Goal: Transaction & Acquisition: Purchase product/service

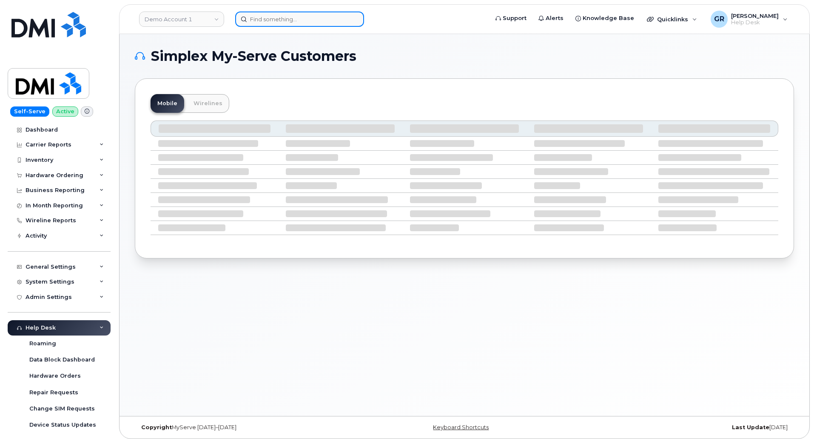
click at [269, 18] on input at bounding box center [299, 18] width 129 height 15
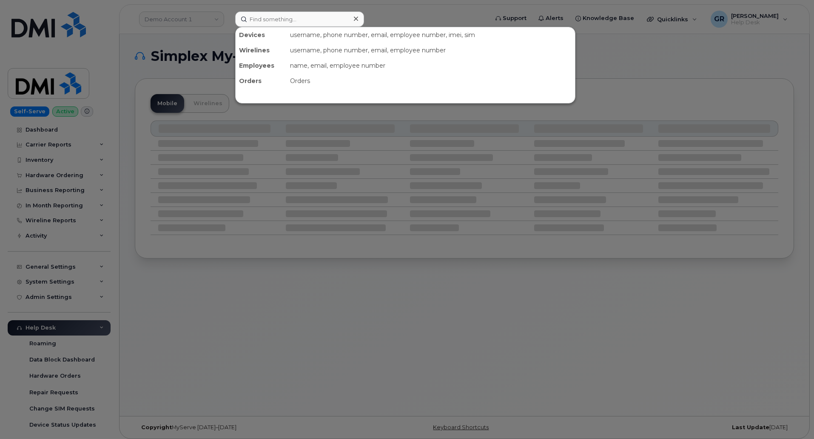
click at [214, 60] on div at bounding box center [407, 219] width 814 height 439
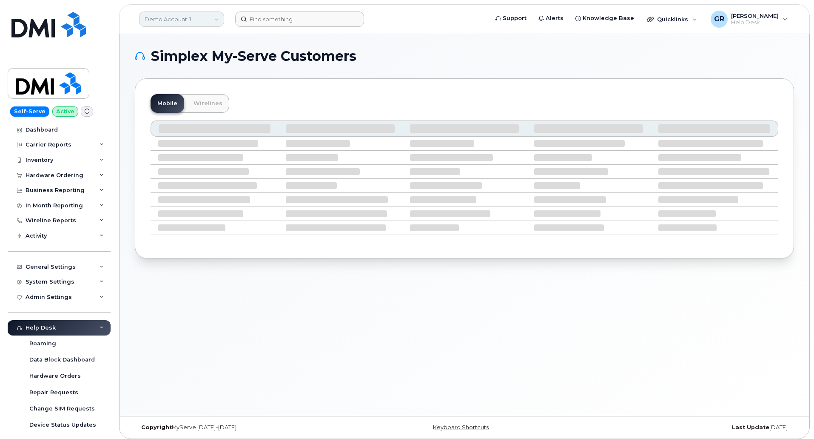
click at [194, 20] on link "Demo Account 1" at bounding box center [181, 18] width 85 height 15
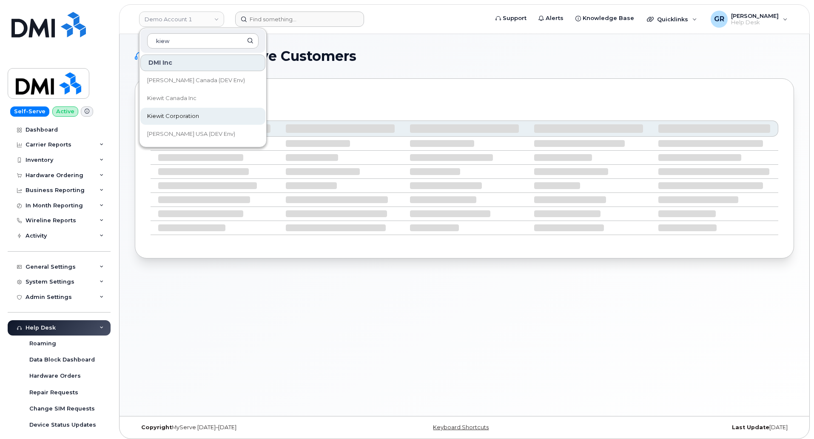
type input "kiew"
click at [198, 114] on span "Kiewit Corporation" at bounding box center [173, 116] width 52 height 9
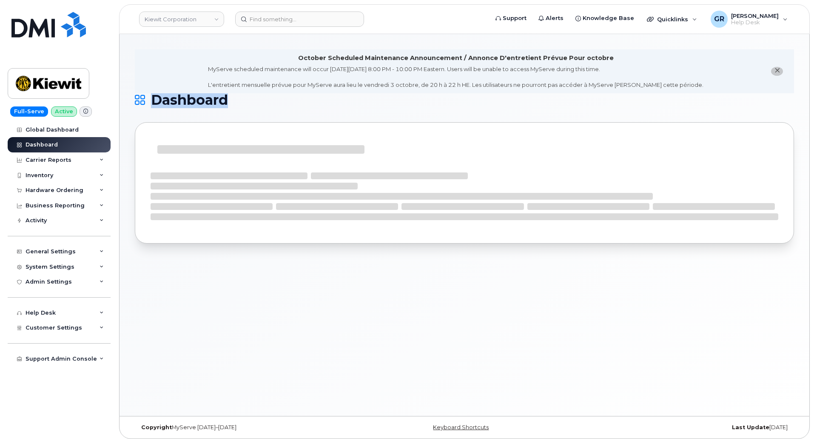
drag, startPoint x: 232, startPoint y: 100, endPoint x: 157, endPoint y: 108, distance: 75.6
click at [157, 107] on h1 "Dashboard" at bounding box center [462, 100] width 655 height 14
click at [154, 105] on span "Dashboard" at bounding box center [189, 100] width 77 height 13
drag, startPoint x: 152, startPoint y: 98, endPoint x: 265, endPoint y: 101, distance: 113.6
click at [265, 101] on h1 "Dashboard" at bounding box center [462, 100] width 655 height 14
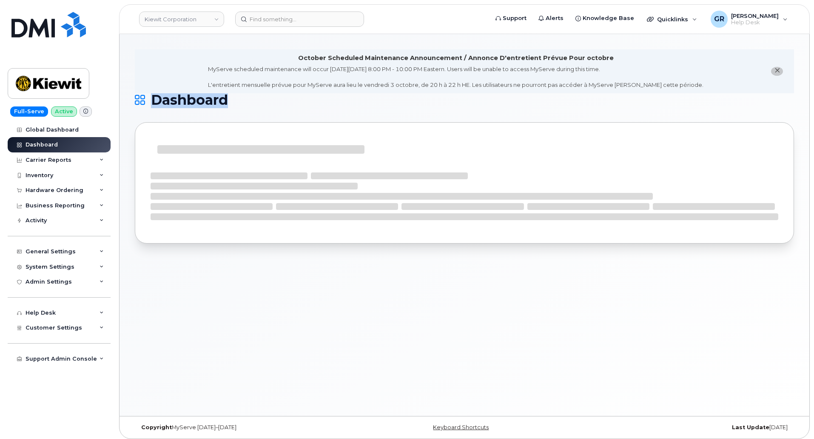
click at [260, 100] on h1 "Dashboard" at bounding box center [462, 100] width 655 height 14
drag, startPoint x: 223, startPoint y: 102, endPoint x: 129, endPoint y: 102, distance: 94.0
click at [128, 103] on div "October Scheduled Maintenance Announcement / Annonce D'entretient Prévue Pour o…" at bounding box center [465, 225] width 690 height 382
click at [180, 92] on li "October Scheduled Maintenance Announcement / Annonce D'entretient Prévue Pour o…" at bounding box center [464, 71] width 659 height 44
drag, startPoint x: 155, startPoint y: 101, endPoint x: 248, endPoint y: 102, distance: 92.7
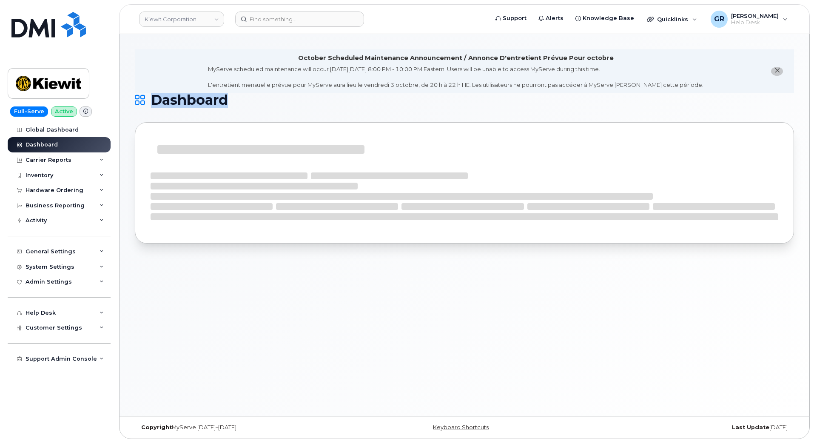
click at [244, 103] on h1 "Dashboard" at bounding box center [462, 100] width 655 height 14
click at [248, 101] on h1 "Dashboard" at bounding box center [462, 100] width 655 height 14
click at [240, 103] on h1 "Dashboard" at bounding box center [462, 100] width 655 height 14
drag, startPoint x: 238, startPoint y: 102, endPoint x: 155, endPoint y: 104, distance: 82.6
click at [155, 104] on h1 "Dashboard" at bounding box center [462, 100] width 655 height 14
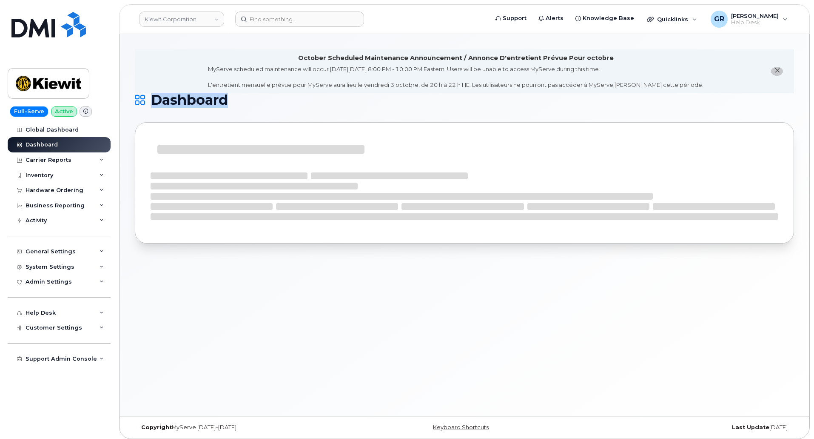
click at [155, 105] on span "Dashboard" at bounding box center [189, 100] width 77 height 13
drag, startPoint x: 151, startPoint y: 102, endPoint x: 253, endPoint y: 101, distance: 102.1
click at [253, 101] on h1 "Dashboard" at bounding box center [462, 100] width 655 height 14
click at [253, 100] on h1 "Dashboard" at bounding box center [462, 100] width 655 height 14
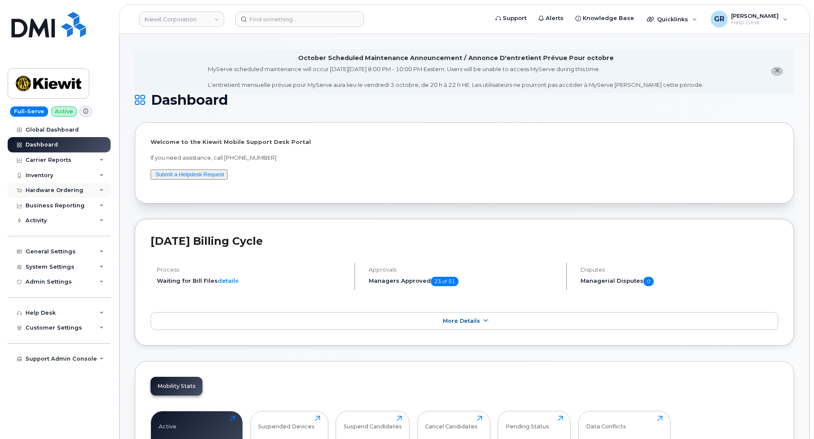
click at [64, 193] on div "Hardware Ordering" at bounding box center [55, 190] width 58 height 7
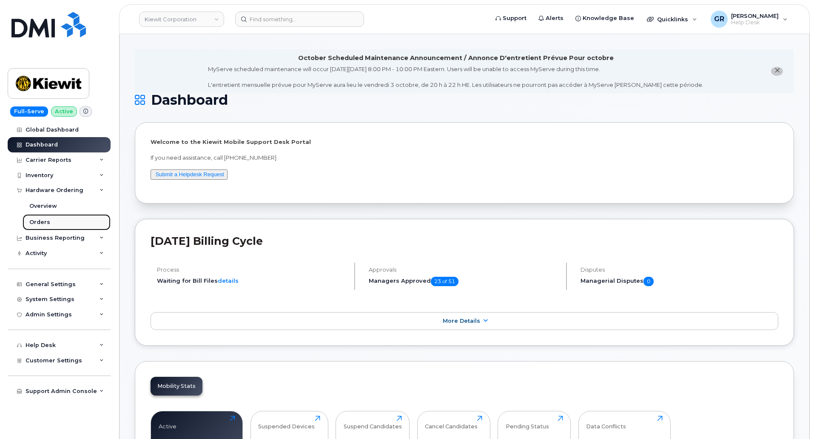
click at [56, 224] on link "Orders" at bounding box center [67, 222] width 88 height 16
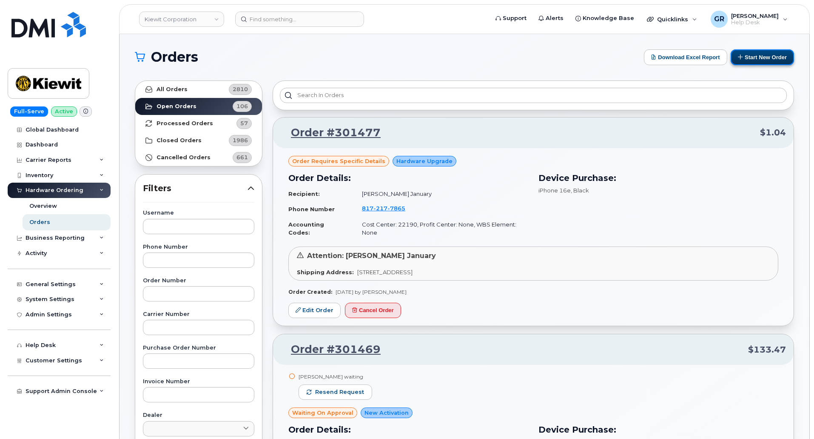
click at [759, 60] on button "Start New Order" at bounding box center [762, 57] width 63 height 16
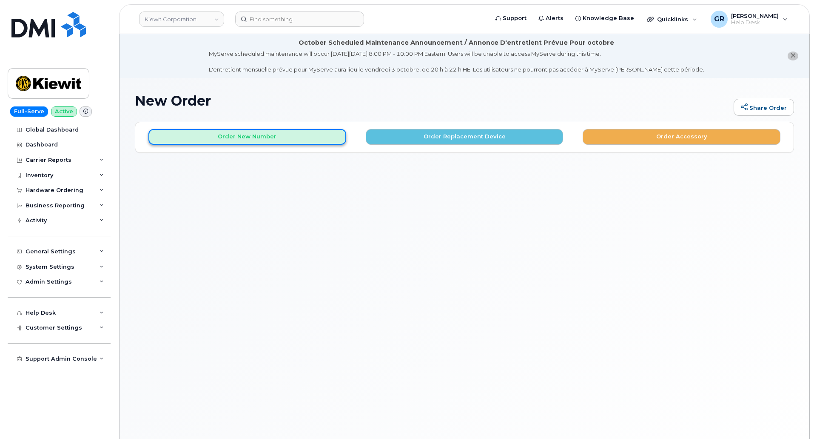
click at [301, 137] on button "Order New Number" at bounding box center [247, 137] width 198 height 16
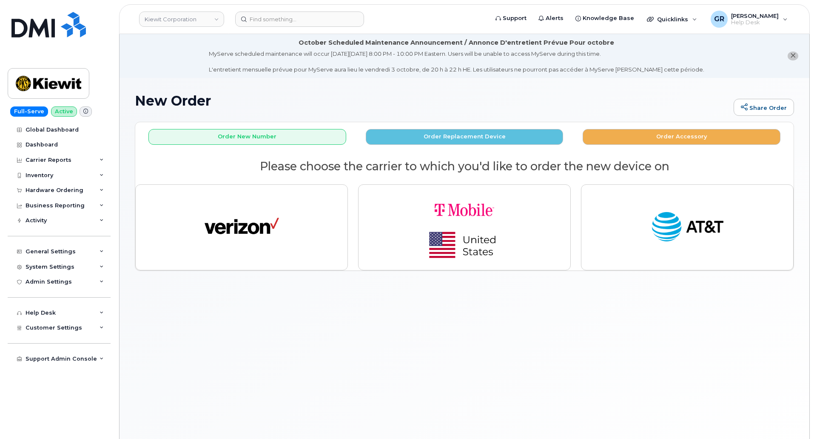
click at [416, 317] on div "New Order Share Order × Share This Order If you want to allow others to create …" at bounding box center [465, 269] width 690 height 382
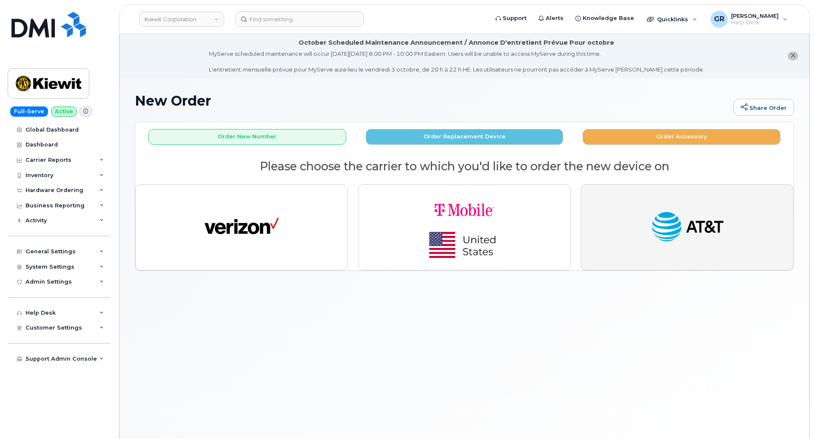
click at [678, 230] on img "button" at bounding box center [687, 227] width 74 height 38
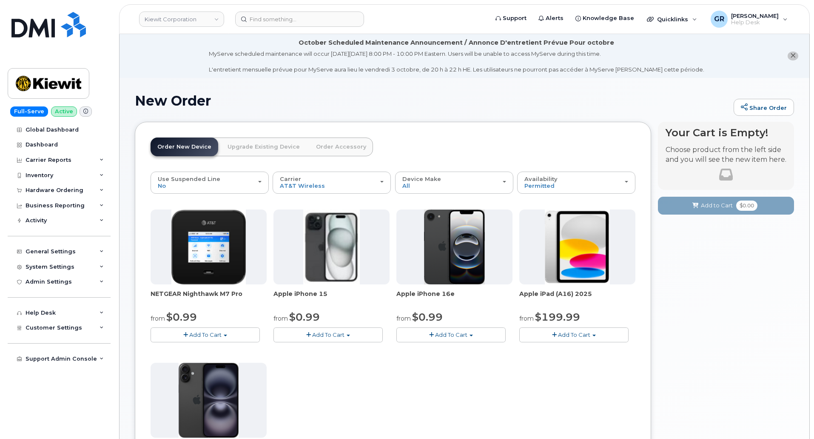
click at [405, 391] on div "NETGEAR Nighthawk M7 Pro from $0.99 Add To Cart $0.99 - 2 Year Activation $449.…" at bounding box center [393, 358] width 485 height 299
click at [437, 355] on div "NETGEAR Nighthawk M7 Pro from $0.99 Add To Cart $0.99 - 2 Year Activation $449.…" at bounding box center [393, 358] width 485 height 299
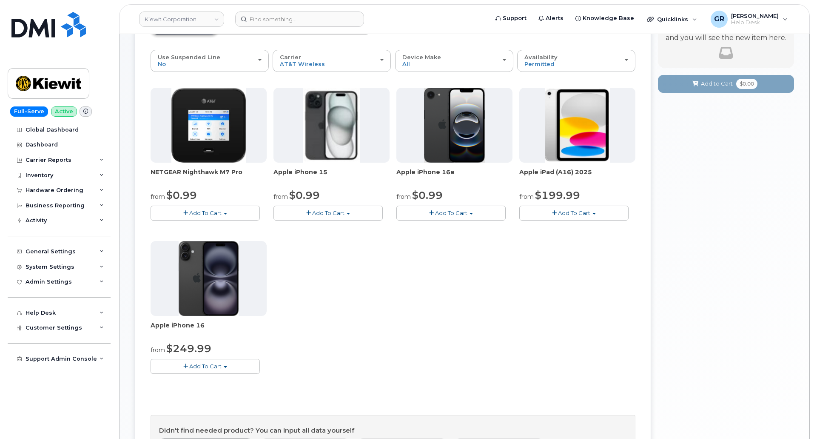
scroll to position [128, 0]
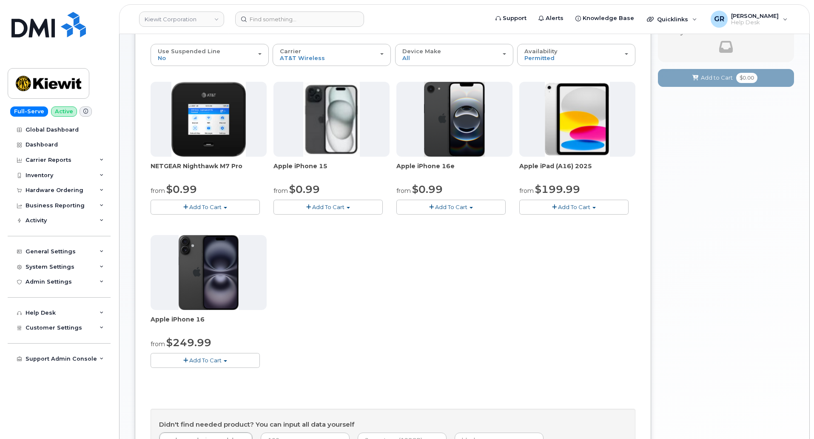
click at [494, 322] on div "NETGEAR Nighthawk M7 Pro from $0.99 Add To Cart $0.99 - 2 Year Activation $449.…" at bounding box center [393, 231] width 485 height 299
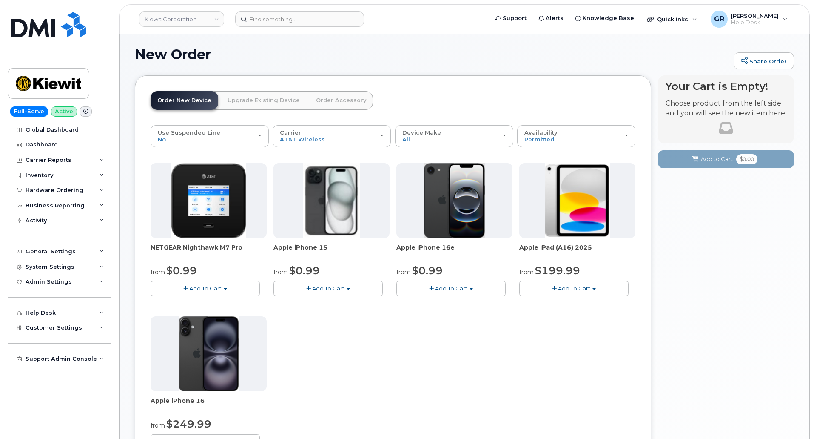
scroll to position [43, 0]
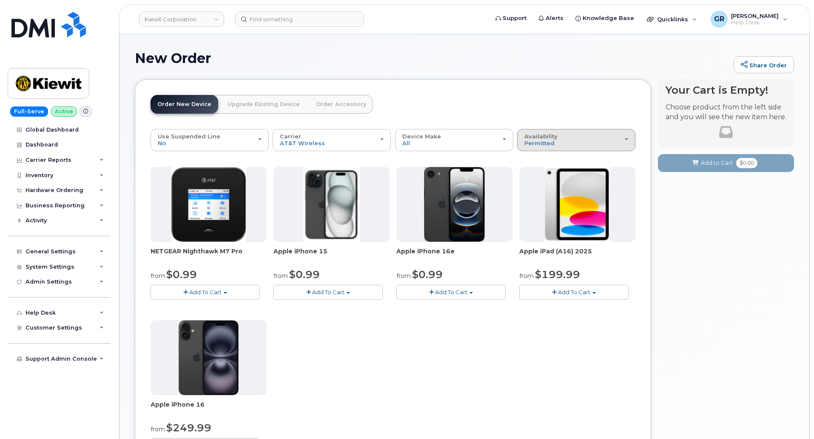
click at [570, 143] on div "Availability Permitted All" at bounding box center [576, 139] width 104 height 13
click at [570, 142] on div "Availability Permitted All" at bounding box center [576, 139] width 104 height 13
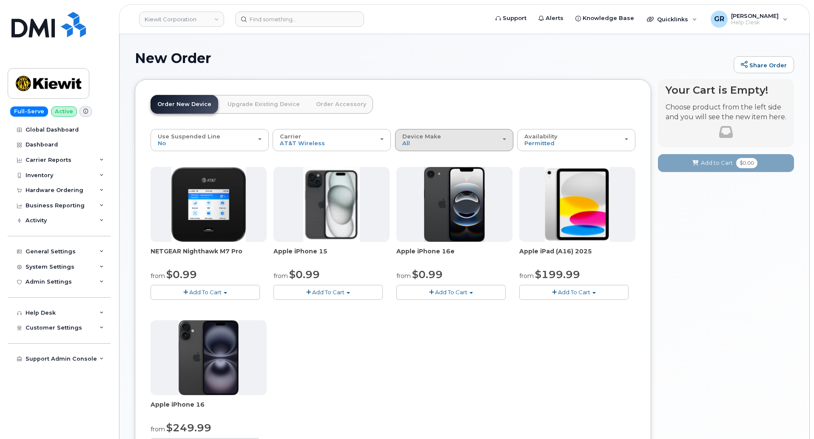
click at [454, 146] on div "Device Make All iPhone Modem Tablet" at bounding box center [454, 139] width 104 height 13
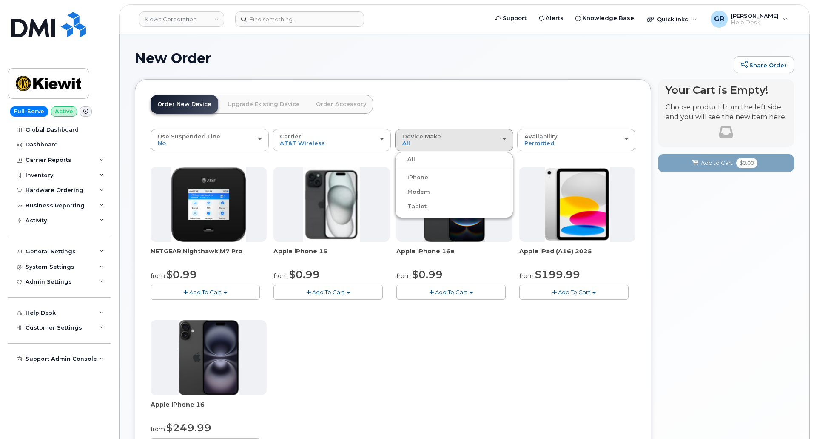
click at [422, 202] on label "Tablet" at bounding box center [411, 206] width 29 height 10
click at [0, 0] on input "Tablet" at bounding box center [0, 0] width 0 height 0
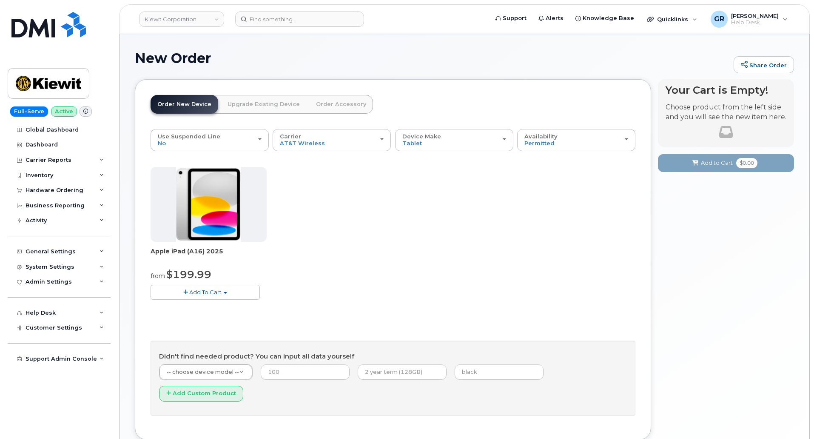
click at [311, 248] on div "Apple iPad (A16) 2025 from $199.99 Add To Cart $499.99 - Full Retail (128GB) $1…" at bounding box center [393, 240] width 485 height 146
drag, startPoint x: 327, startPoint y: 216, endPoint x: 344, endPoint y: 197, distance: 25.3
click at [328, 214] on div "Apple iPad (A16) 2025 from $199.99 Add To Cart $499.99 - Full Retail (128GB) $1…" at bounding box center [393, 240] width 485 height 146
click at [322, 197] on div "Apple iPad (A16) 2025 from $199.99 Add To Cart $499.99 - Full Retail (128GB) $1…" at bounding box center [393, 240] width 485 height 146
click at [434, 216] on div "Apple iPad (A16) 2025 from $199.99 Add To Cart $499.99 - Full Retail (128GB) $1…" at bounding box center [393, 240] width 485 height 146
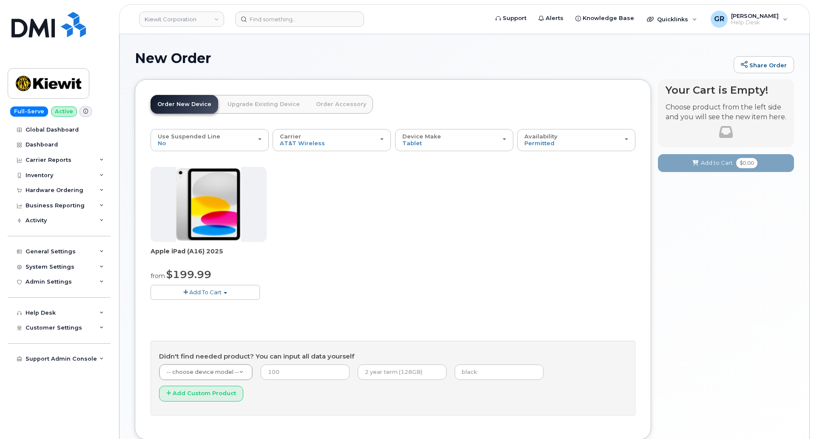
click at [356, 245] on div "Apple iPad (A16) 2025 from $199.99 Add To Cart $499.99 - Full Retail (128GB) $1…" at bounding box center [393, 240] width 485 height 146
click at [299, 176] on div "Apple iPad (A16) 2025 from $199.99 Add To Cart $499.99 - Full Retail (128GB) $1…" at bounding box center [393, 240] width 485 height 146
click at [260, 112] on link "Upgrade Existing Device" at bounding box center [264, 104] width 86 height 19
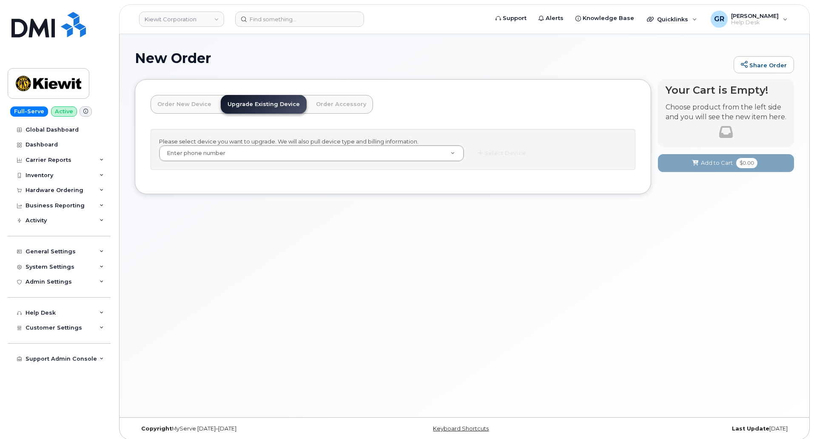
click at [186, 107] on link "Order New Device" at bounding box center [185, 104] width 68 height 19
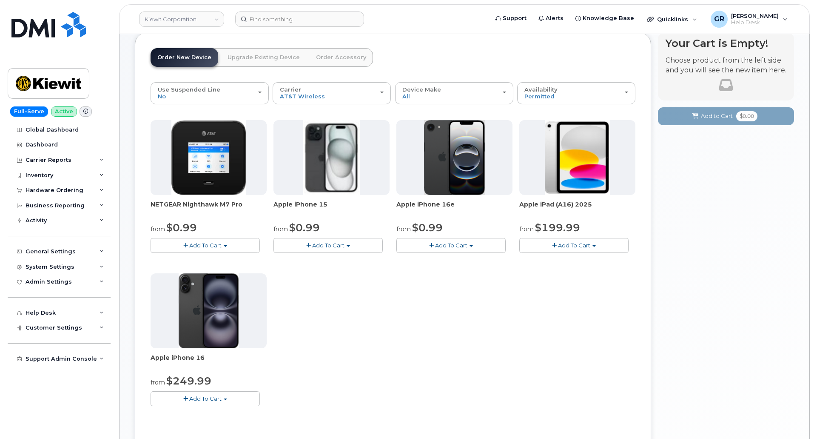
scroll to position [85, 0]
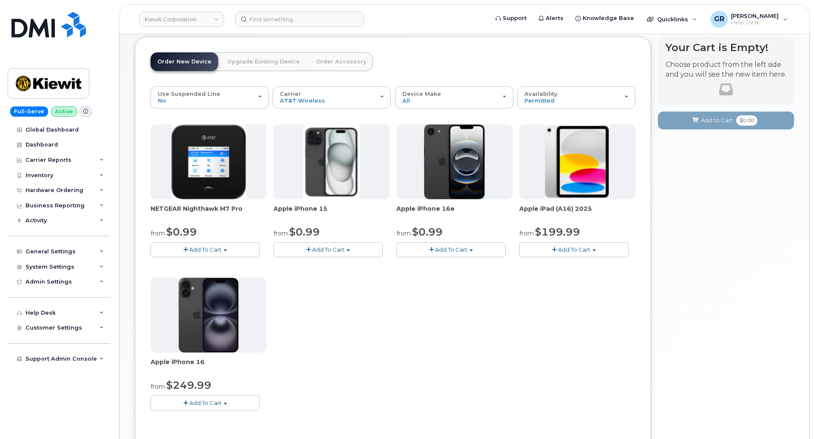
click at [535, 312] on div "NETGEAR Nighthawk M7 Pro from $0.99 Add To Cart $0.99 - 2 Year Activation $449.…" at bounding box center [393, 273] width 485 height 299
click at [536, 312] on div "NETGEAR Nighthawk M7 Pro from $0.99 Add To Cart $0.99 - 2 Year Activation $449.…" at bounding box center [393, 273] width 485 height 299
click at [492, 306] on div "NETGEAR Nighthawk M7 Pro from $0.99 Add To Cart $0.99 - 2 Year Activation $449.…" at bounding box center [393, 273] width 485 height 299
click at [576, 248] on span "Add To Cart" at bounding box center [574, 249] width 32 height 7
click at [577, 276] on link "$199.99 - 2 Year Activation (128GB)" at bounding box center [579, 276] width 117 height 11
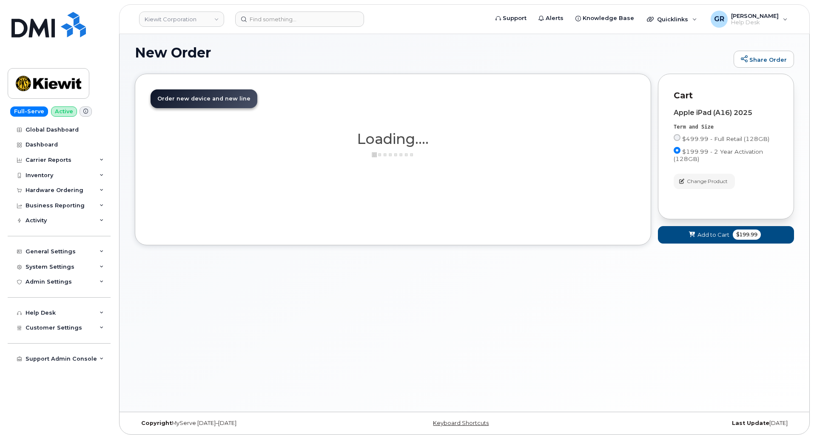
scroll to position [48, 0]
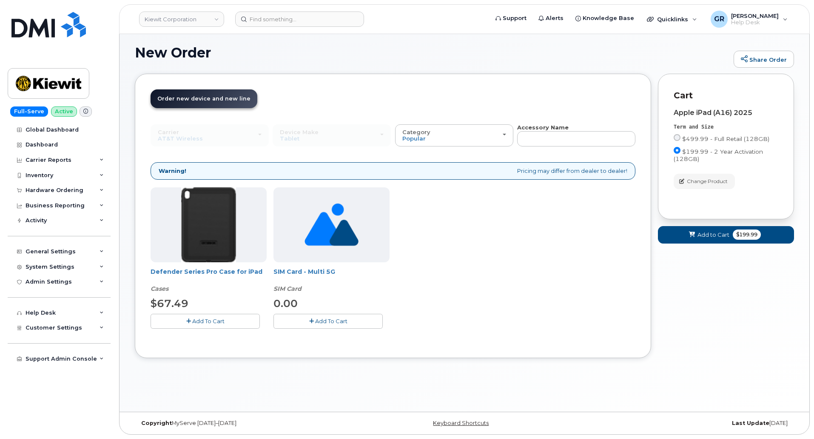
click at [443, 252] on div "Defender Series Pro Case for iPad Cases $67.49 Add To Cart SIM Card - Multi 5G …" at bounding box center [393, 264] width 485 height 155
click at [468, 288] on div "Defender Series Pro Case for iPad Cases $67.49 Add To Cart SIM Card - Multi 5G …" at bounding box center [393, 264] width 485 height 155
click at [153, 288] on em "Cases" at bounding box center [160, 289] width 18 height 8
click at [156, 287] on em "Cases" at bounding box center [160, 289] width 18 height 8
drag, startPoint x: 153, startPoint y: 289, endPoint x: 172, endPoint y: 288, distance: 19.1
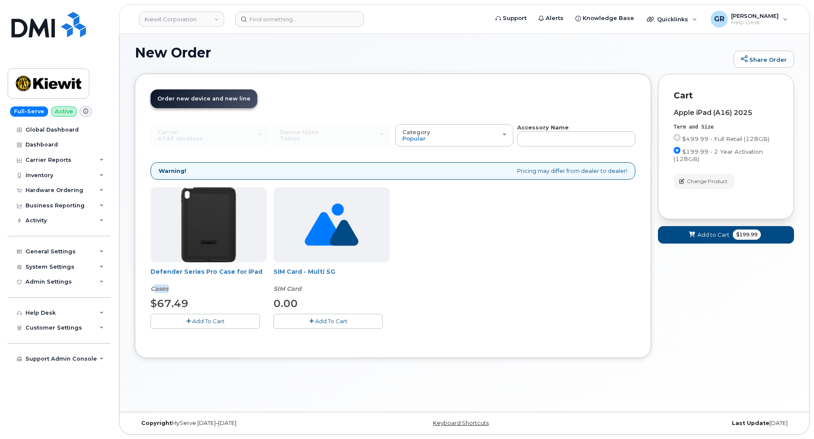
click at [172, 288] on div "Defender Series Pro Case for iPad Cases" at bounding box center [209, 280] width 116 height 26
drag, startPoint x: 152, startPoint y: 289, endPoint x: 173, endPoint y: 289, distance: 20.8
click at [173, 289] on div "Defender Series Pro Case for iPad Cases" at bounding box center [209, 280] width 116 height 26
click at [168, 290] on em "Cases" at bounding box center [160, 289] width 18 height 8
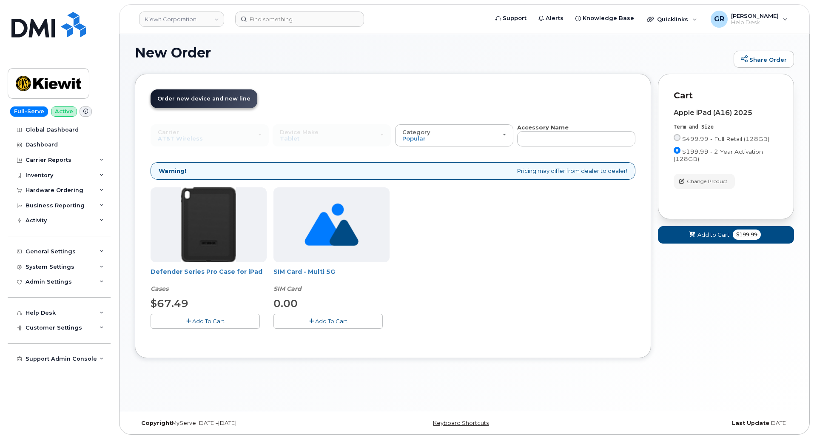
click at [165, 290] on em "Cases" at bounding box center [160, 289] width 18 height 8
click at [219, 320] on span "Add To Cart" at bounding box center [208, 320] width 32 height 7
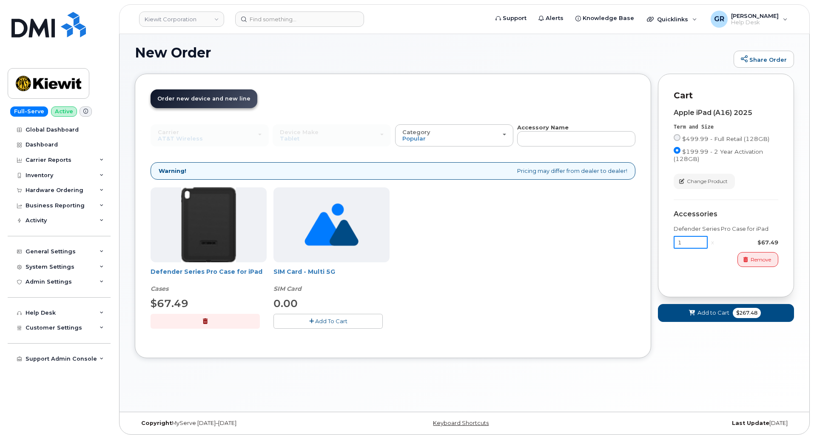
drag, startPoint x: 689, startPoint y: 245, endPoint x: 664, endPoint y: 248, distance: 25.3
click at [664, 248] on div "Cart Apple iPad (A16) 2025 Term and Size $499.99 - Full Retail (128GB) $199.99 …" at bounding box center [726, 186] width 136 height 224
type input "4"
click at [692, 245] on input "4" at bounding box center [691, 242] width 34 height 13
type input "1"
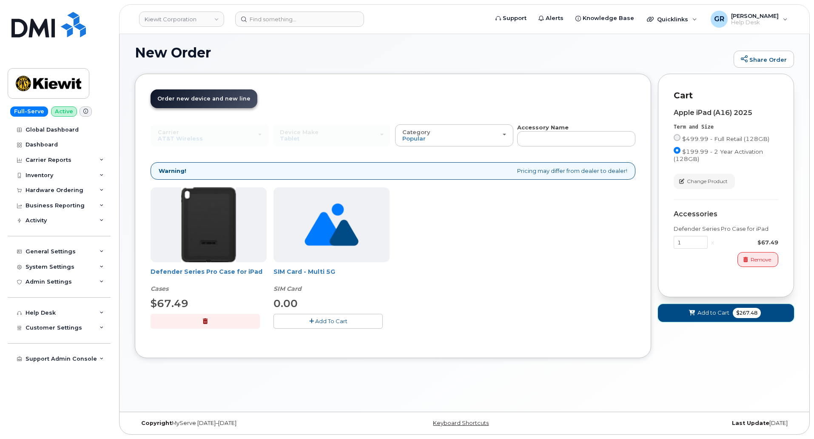
click at [718, 311] on span "Add to Cart" at bounding box center [714, 312] width 32 height 8
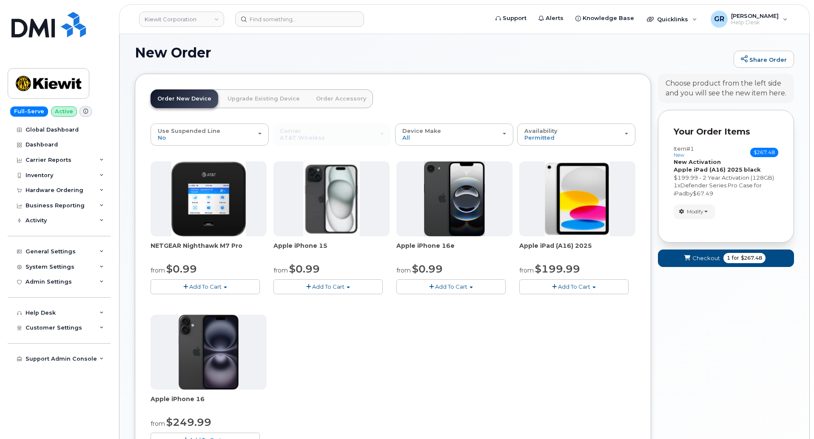
click at [566, 286] on span "Add To Cart" at bounding box center [574, 286] width 32 height 7
click at [569, 311] on link "$199.99 - 2 Year Activation (128GB)" at bounding box center [579, 313] width 117 height 11
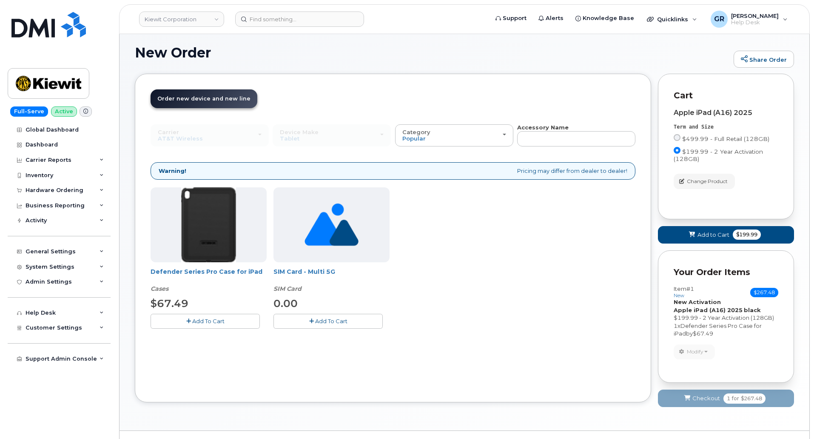
click at [208, 321] on span "Add To Cart" at bounding box center [208, 320] width 32 height 7
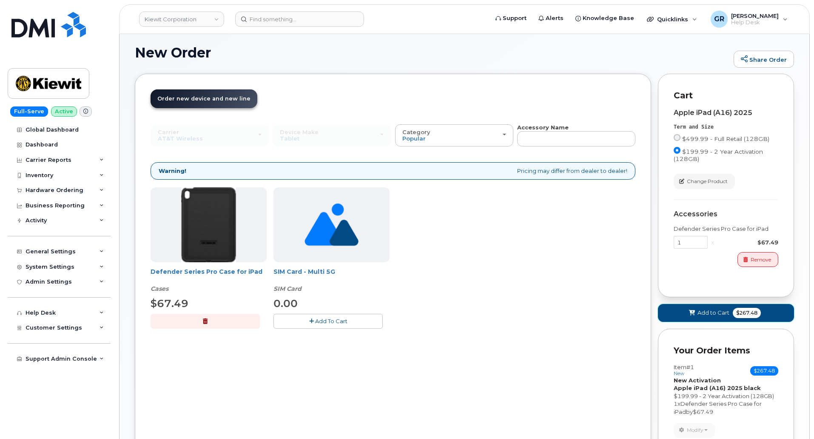
click at [721, 310] on span "Add to Cart" at bounding box center [714, 312] width 32 height 8
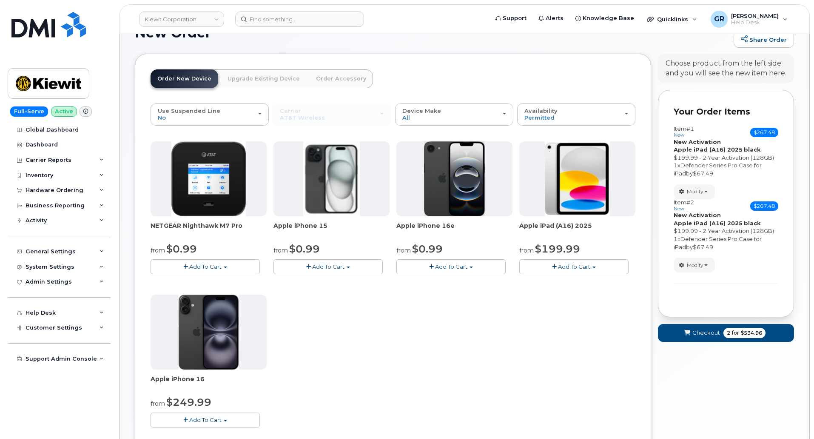
scroll to position [91, 0]
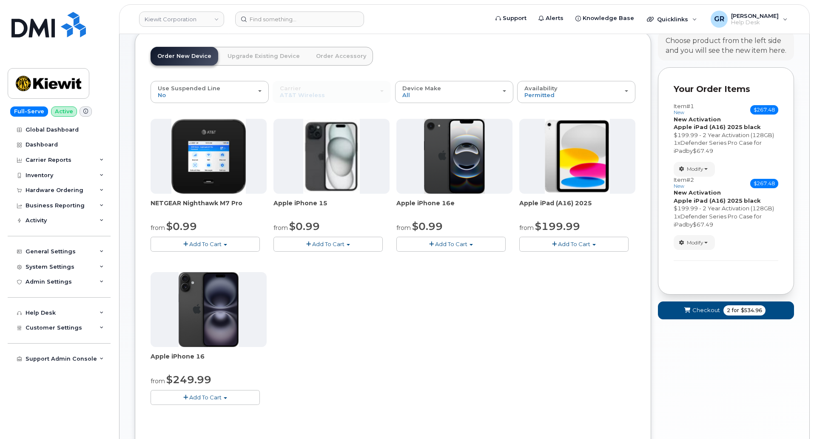
click at [567, 247] on span "Add To Cart" at bounding box center [574, 243] width 32 height 7
click at [541, 270] on link "$199.99 - 2 Year Activation (128GB)" at bounding box center [579, 270] width 117 height 11
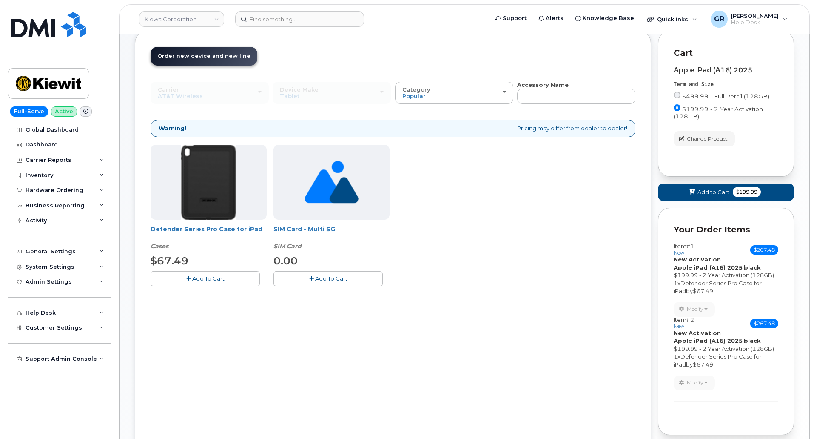
click at [205, 274] on button "Add To Cart" at bounding box center [205, 278] width 109 height 15
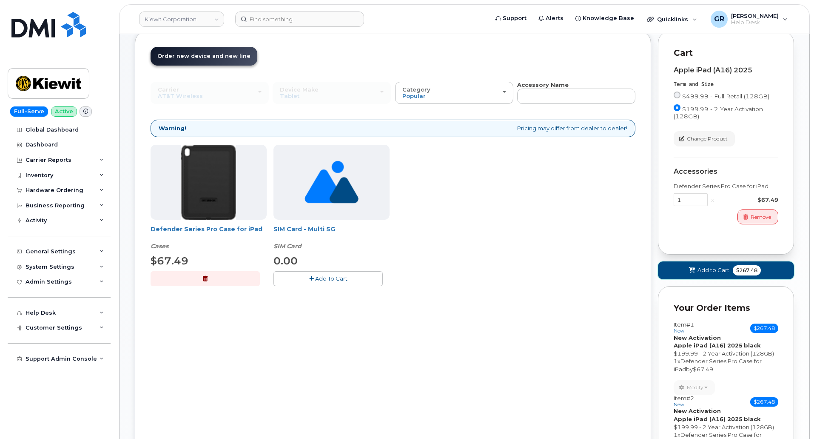
click at [735, 266] on span "$267.48" at bounding box center [747, 270] width 28 height 10
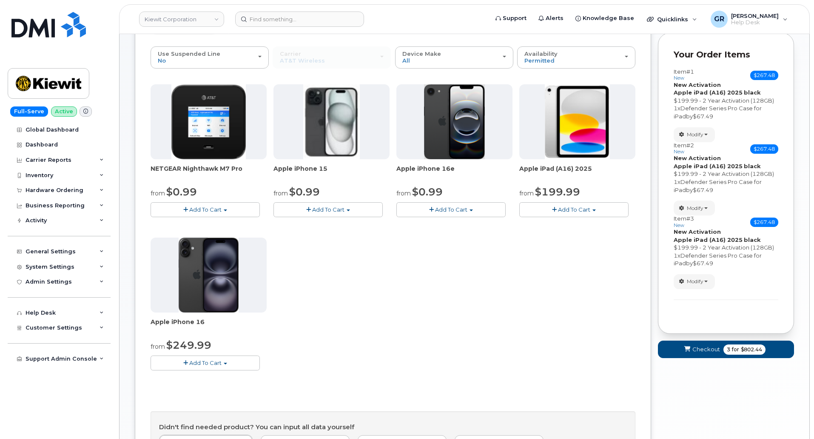
scroll to position [85, 0]
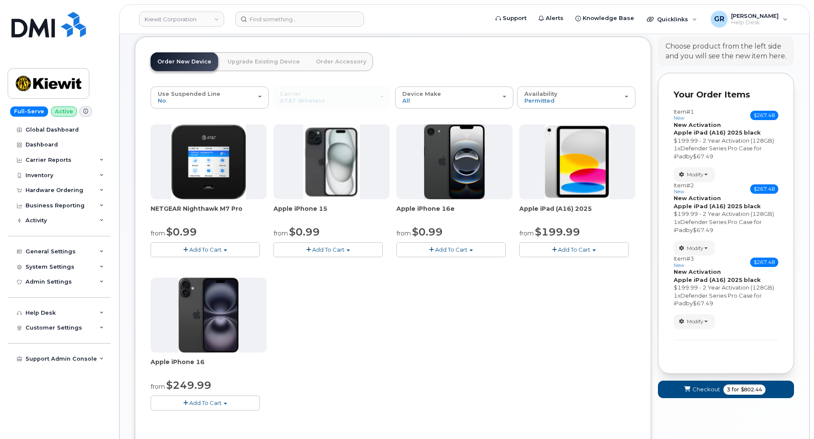
click at [577, 251] on span "Add To Cart" at bounding box center [574, 249] width 32 height 7
click at [547, 277] on link "$199.99 - 2 Year Activation (128GB)" at bounding box center [579, 276] width 117 height 11
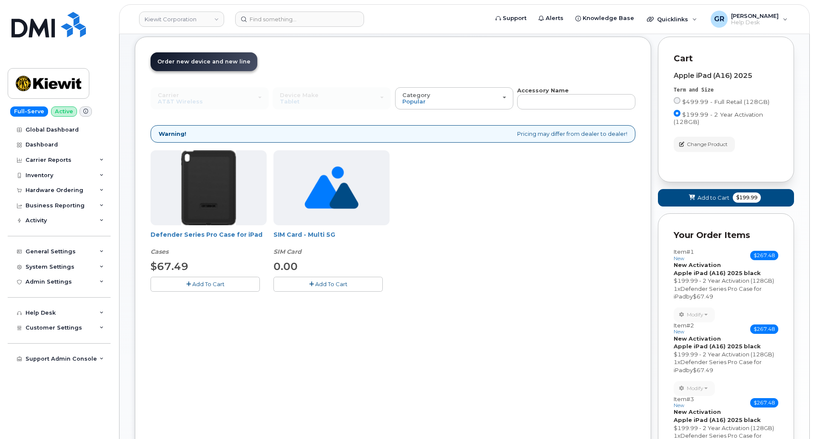
click at [212, 286] on span "Add To Cart" at bounding box center [208, 283] width 32 height 7
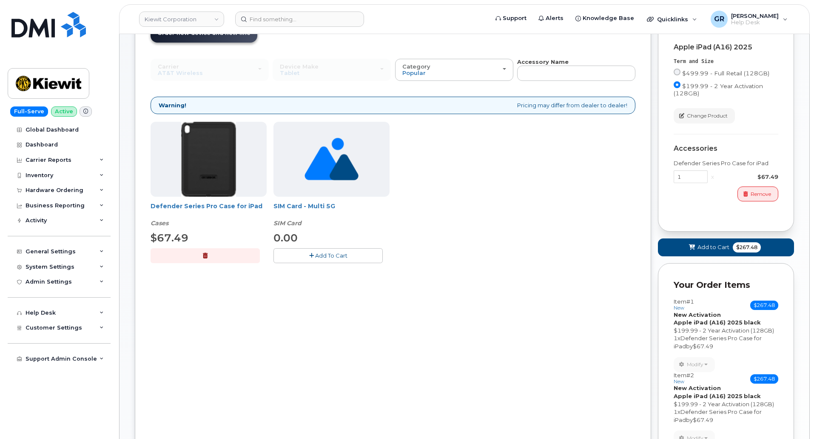
scroll to position [170, 0]
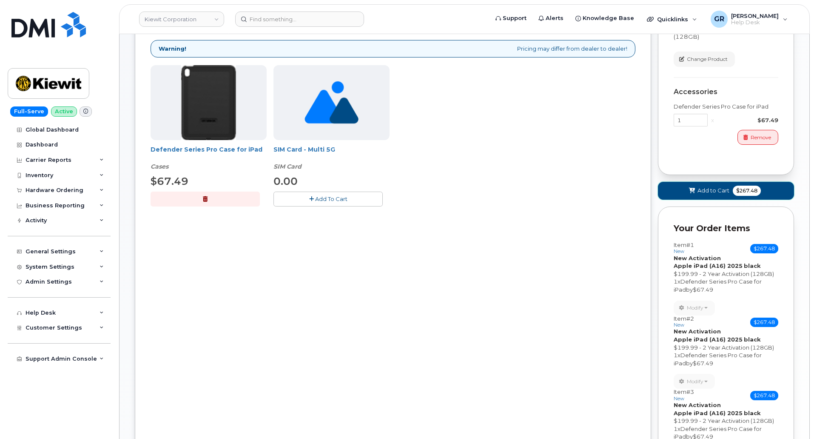
click at [717, 196] on button "Add to Cart $267.48" at bounding box center [726, 190] width 136 height 17
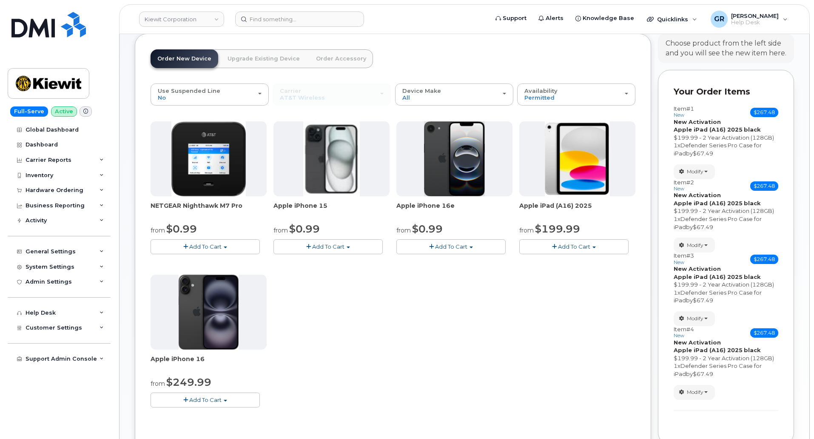
scroll to position [85, 0]
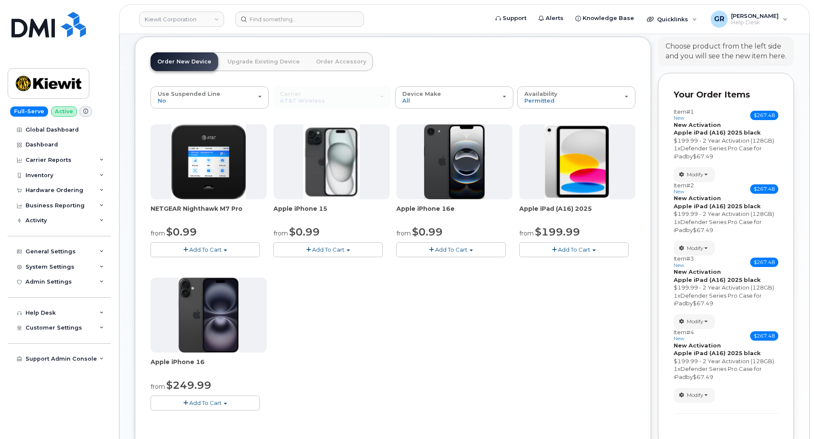
click at [479, 298] on div "NETGEAR Nighthawk M7 Pro from $0.99 Add To Cart $0.99 - 2 Year Activation $449.…" at bounding box center [393, 273] width 485 height 299
click at [564, 333] on div "NETGEAR Nighthawk M7 Pro from $0.99 Add To Cart $0.99 - 2 Year Activation $449.…" at bounding box center [393, 273] width 485 height 299
click at [559, 98] on div "Availability Permitted All" at bounding box center [576, 97] width 104 height 13
click at [436, 320] on div "NETGEAR Nighthawk M7 Pro from $0.99 Add To Cart $0.99 - 2 Year Activation $449.…" at bounding box center [393, 273] width 485 height 299
click at [300, 6] on header "Kiewit Corporation Support Alerts Knowledge Base Quicklinks Suspend / Cancel De…" at bounding box center [464, 19] width 691 height 30
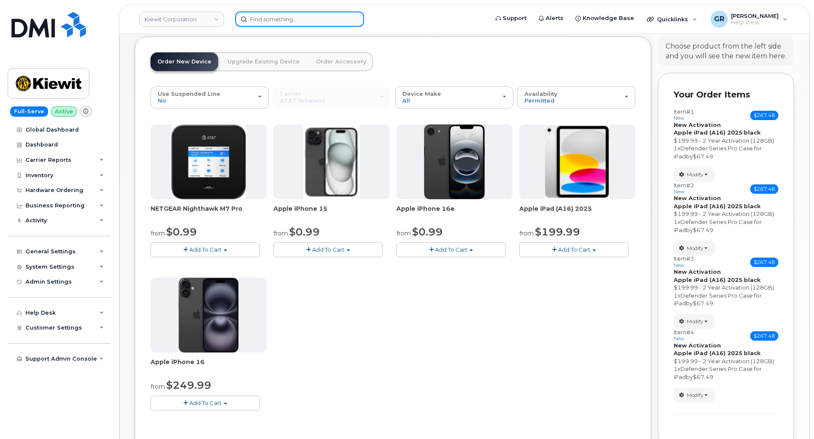
click at [302, 17] on input at bounding box center [299, 18] width 129 height 15
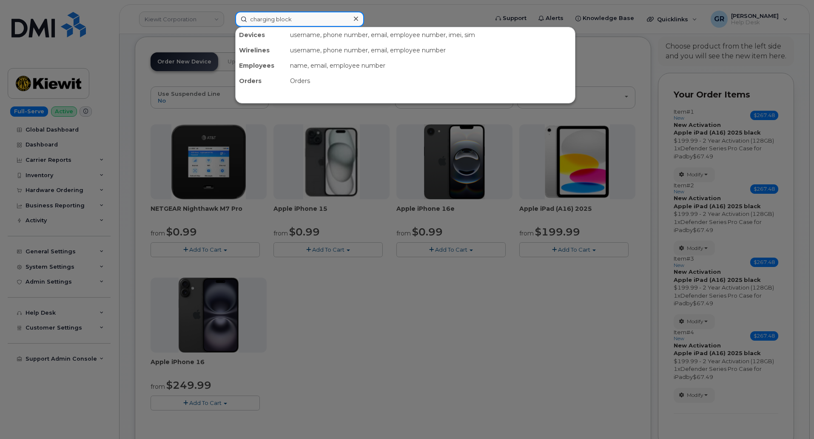
type input "charging block"
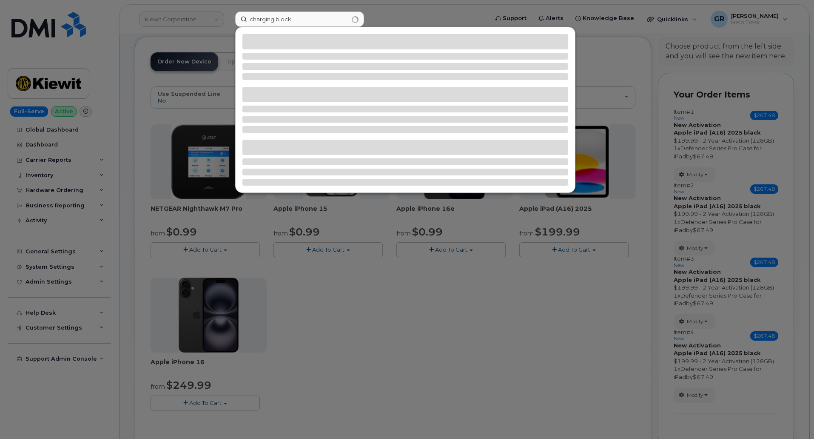
click at [413, 347] on div at bounding box center [407, 219] width 814 height 439
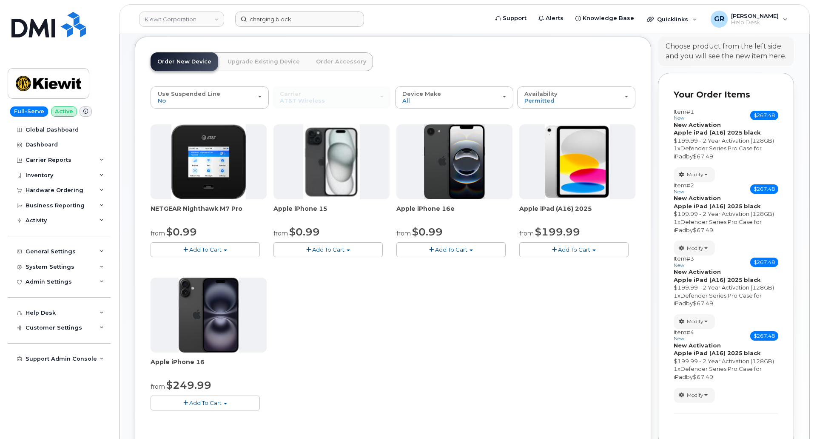
click at [345, 68] on link "Order Accessory" at bounding box center [341, 61] width 64 height 19
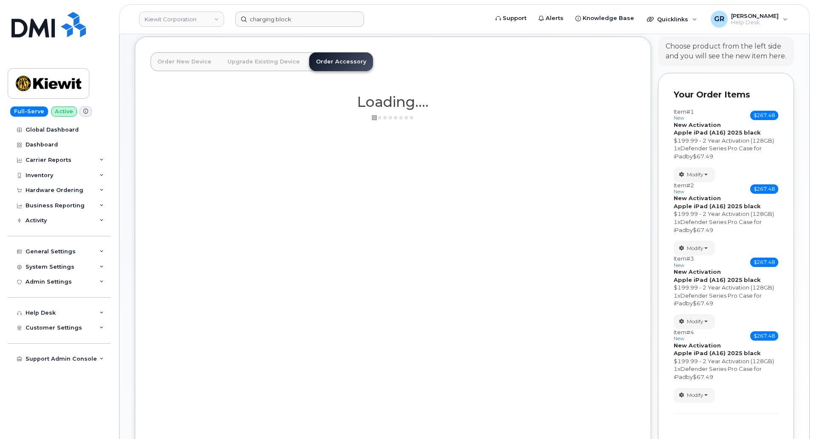
click at [263, 58] on link "Upgrade Existing Device" at bounding box center [264, 61] width 86 height 19
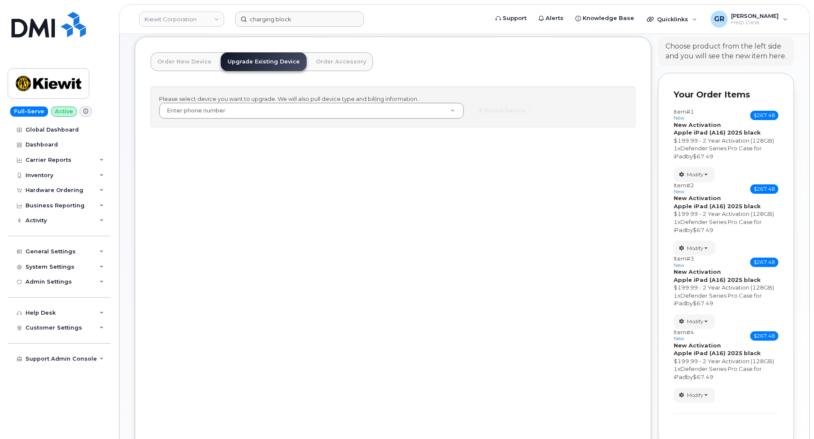
click at [329, 54] on link "Order Accessory" at bounding box center [341, 61] width 64 height 19
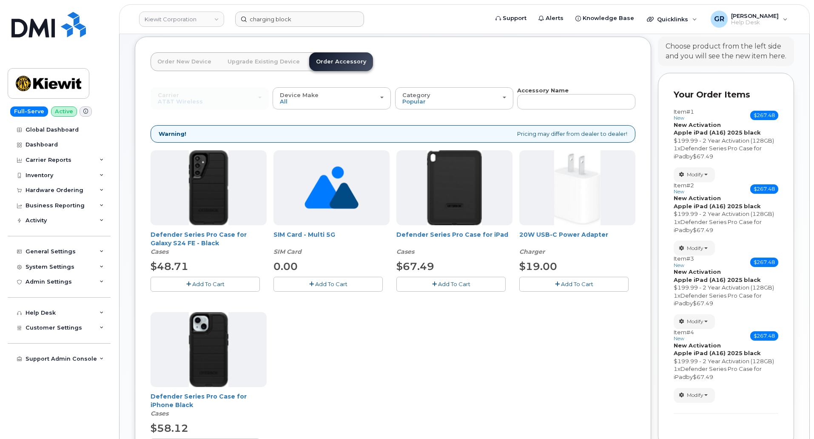
click at [565, 284] on span "Add To Cart" at bounding box center [577, 283] width 32 height 7
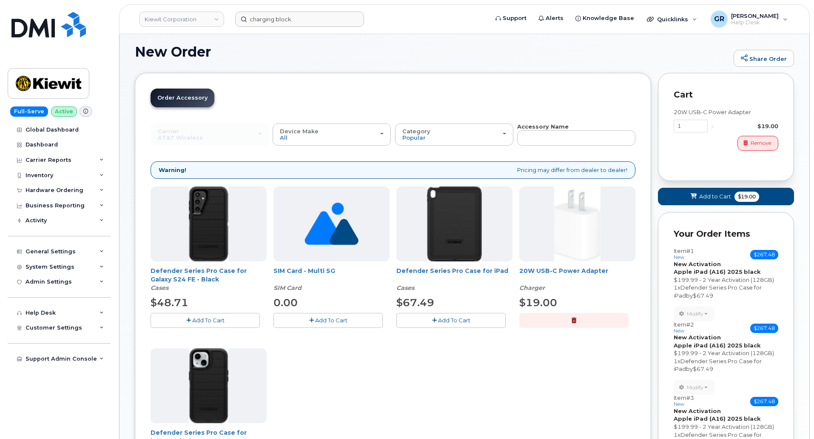
scroll to position [43, 0]
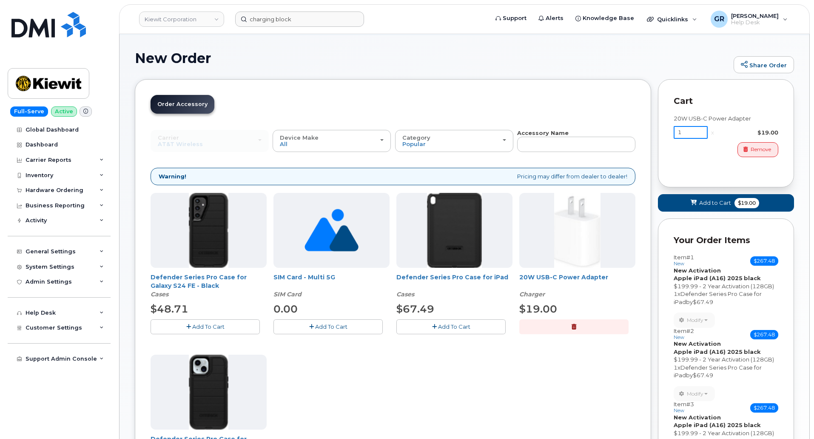
drag, startPoint x: 676, startPoint y: 134, endPoint x: 669, endPoint y: 133, distance: 7.2
click at [670, 134] on div "Cart 20W USB-C Power Adapter 1 x $19.00 Remove" at bounding box center [726, 133] width 136 height 108
type input "4"
click at [699, 164] on div "20W USB-C Power Adapter 4 x $19.00 Remove" at bounding box center [726, 139] width 105 height 65
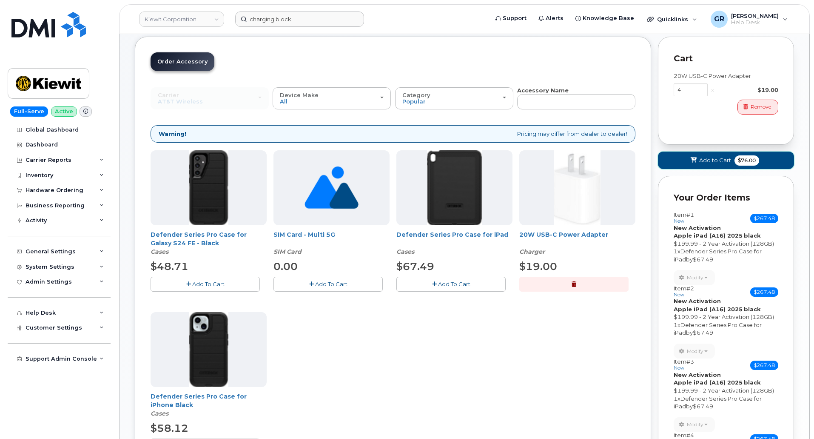
click at [710, 157] on span "Add to Cart" at bounding box center [715, 160] width 32 height 8
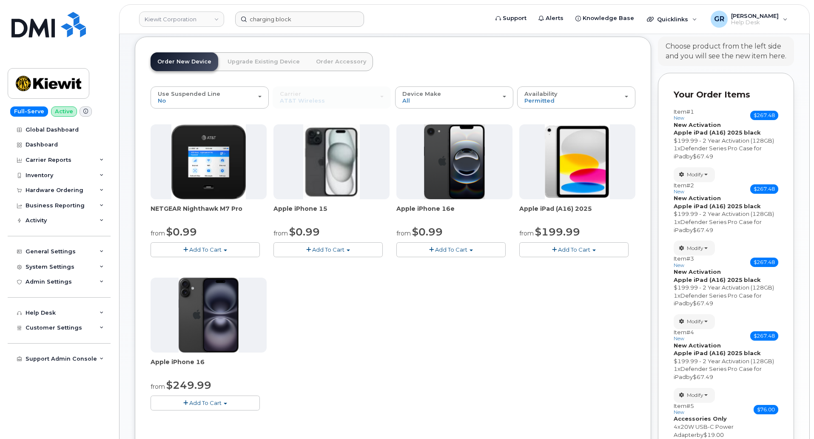
drag, startPoint x: 457, startPoint y: 328, endPoint x: 447, endPoint y: 332, distance: 11.3
click at [456, 328] on div "NETGEAR Nighthawk M7 Pro from $0.99 Add To Cart $0.99 - 2 Year Activation $449.…" at bounding box center [393, 273] width 485 height 299
click at [367, 298] on div "NETGEAR Nighthawk M7 Pro from $0.99 Add To Cart $0.99 - 2 Year Activation $449.…" at bounding box center [393, 273] width 485 height 299
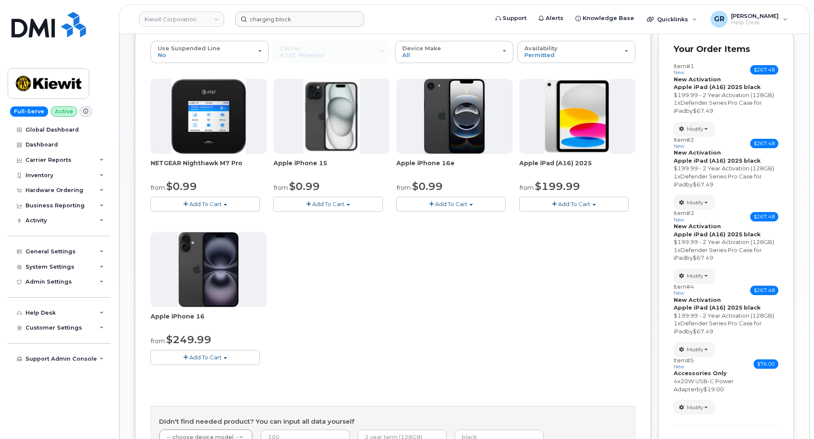
scroll to position [188, 0]
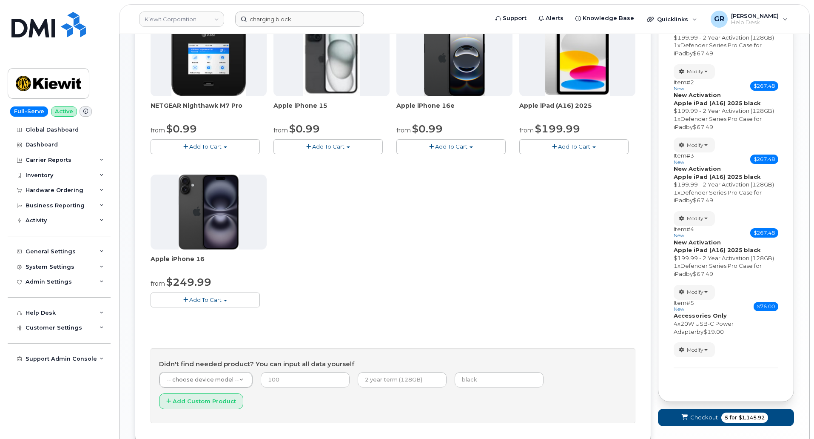
click at [505, 258] on div "NETGEAR Nighthawk M7 Pro from $0.99 Add To Cart $0.99 - 2 Year Activation $449.…" at bounding box center [393, 170] width 485 height 299
click at [722, 414] on span "5 for $1,145.92" at bounding box center [744, 417] width 47 height 10
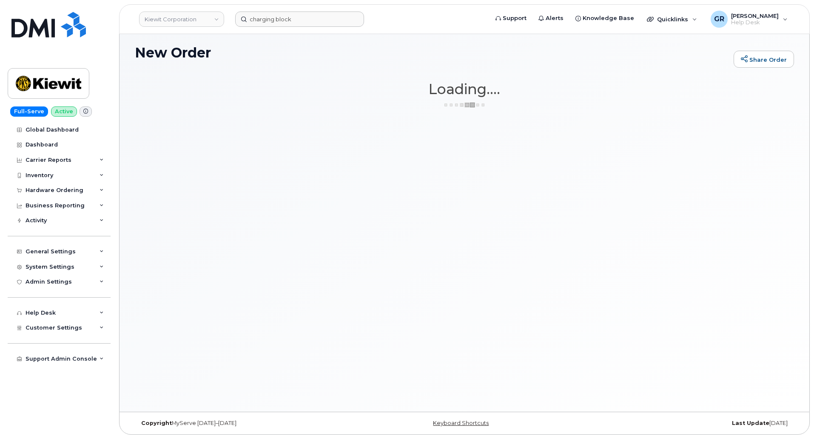
scroll to position [48, 0]
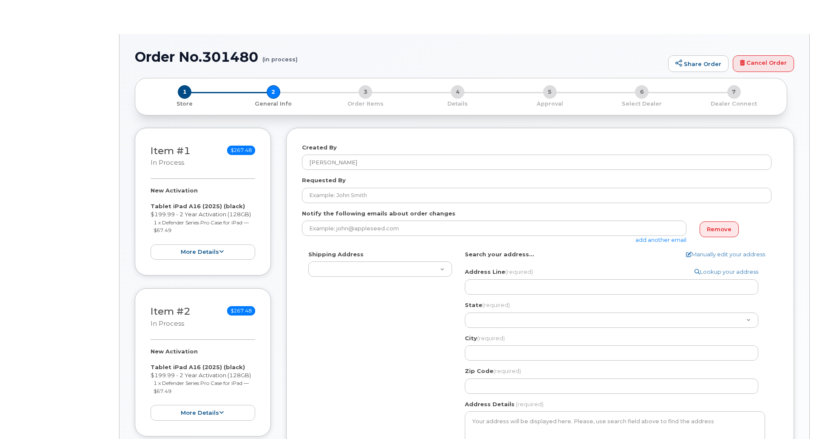
select select
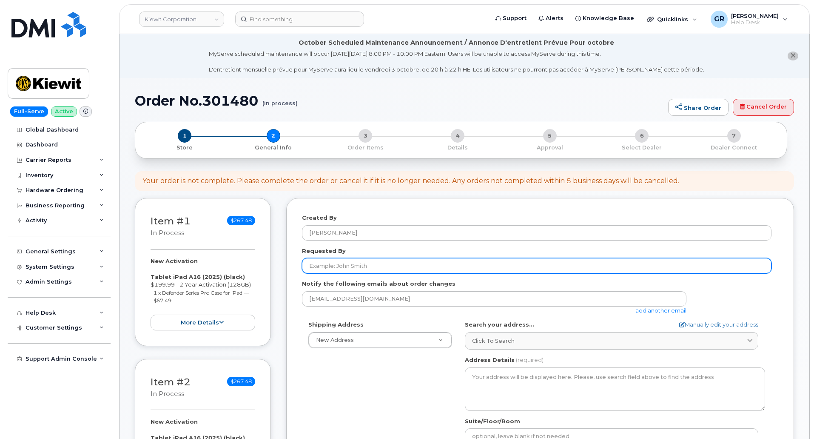
click at [354, 259] on input "Requested By" at bounding box center [537, 265] width 470 height 15
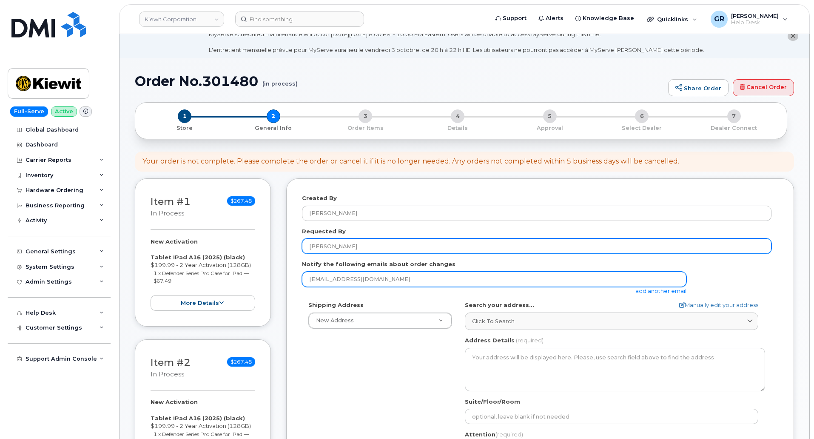
scroll to position [43, 0]
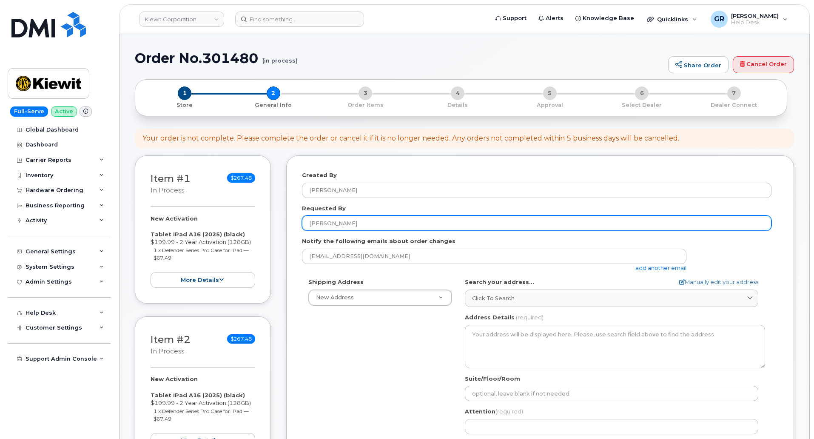
type input "John Johnson"
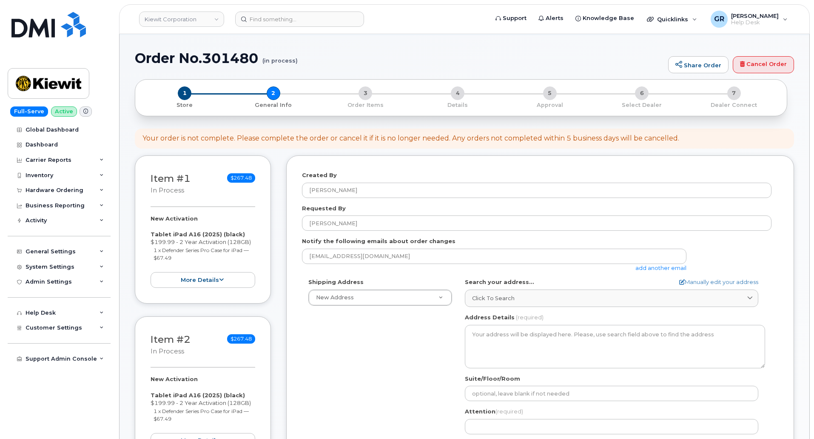
click at [335, 332] on div "Shipping Address New Address New Address Foot of Colony Rd 4 Commerce Dr Ste 2 …" at bounding box center [537, 375] width 470 height 195
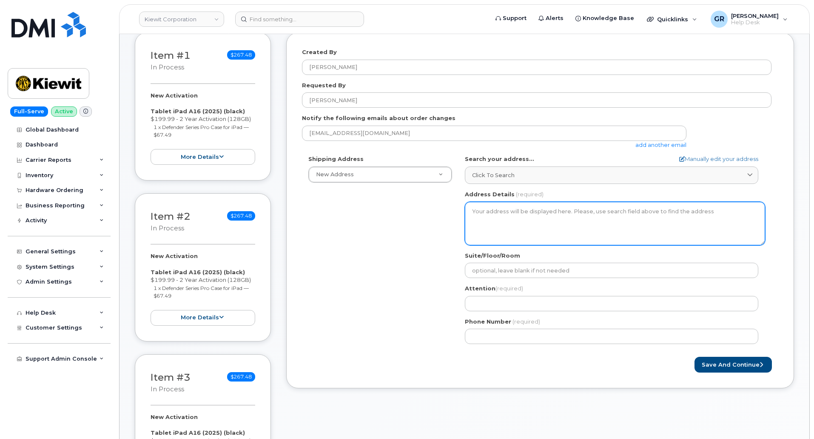
scroll to position [170, 0]
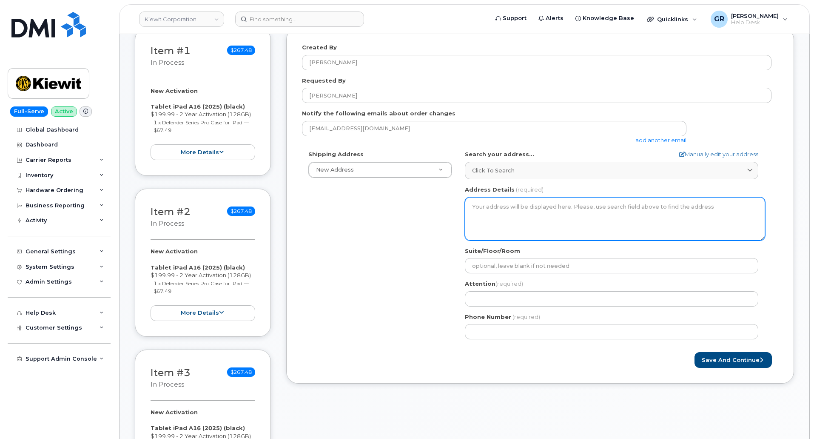
click at [516, 205] on textarea "Address Details" at bounding box center [615, 218] width 300 height 43
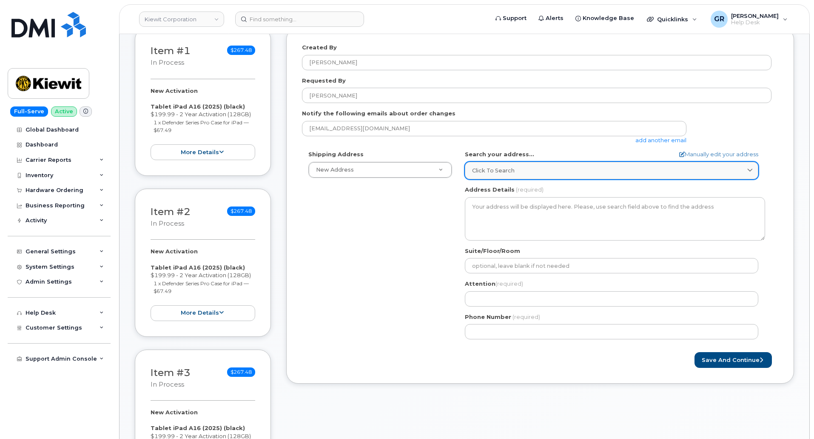
click at [496, 172] on span "Click to search" at bounding box center [493, 170] width 43 height 8
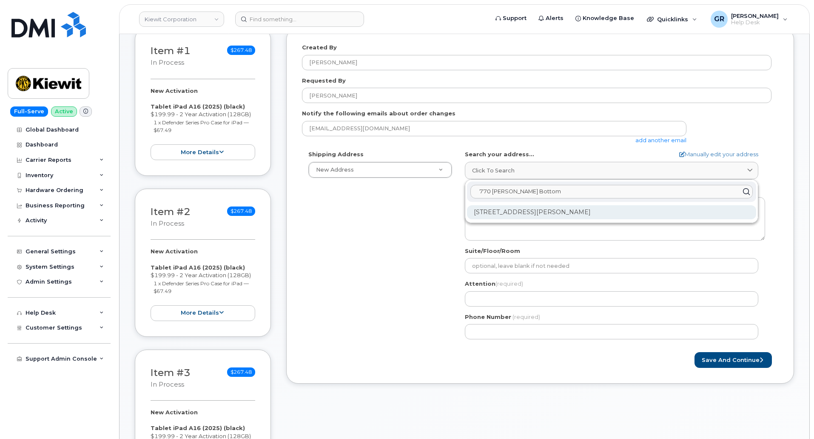
type input "770 Kemp Bottom"
click at [579, 208] on div "770 Kemp Bottom Rd Vicksburg MS 39180-9196" at bounding box center [611, 212] width 289 height 14
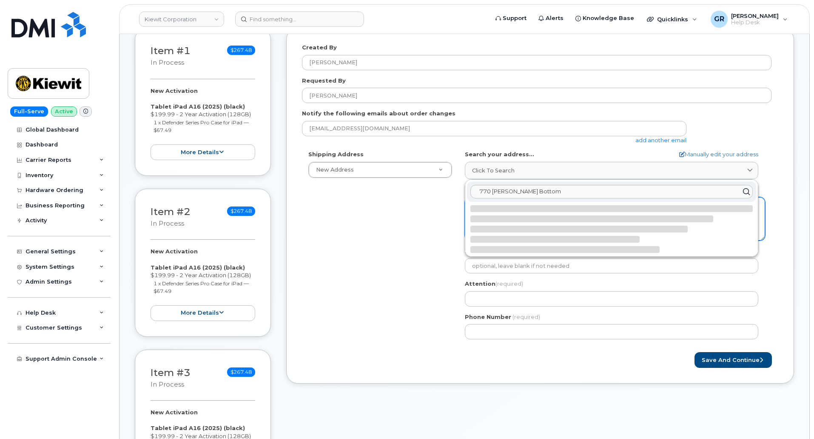
select select
type textarea "770 Kemp Bottom Rd VICKSBURG MS 39180-9196 UNITED STATES"
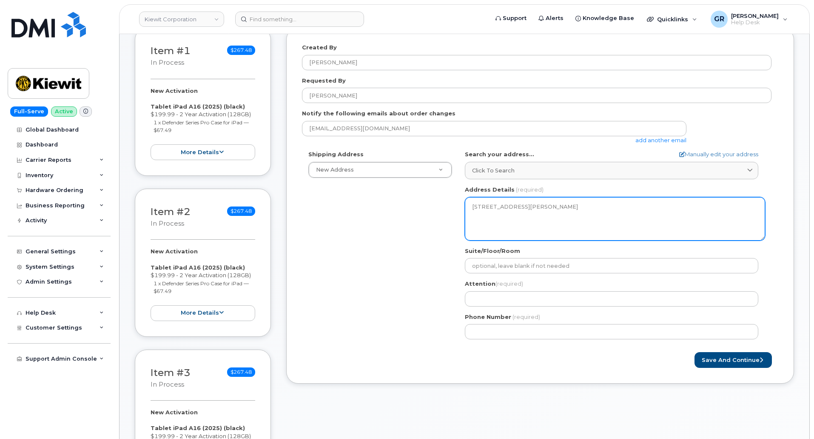
click at [525, 224] on textarea "770 Kemp Bottom Rd VICKSBURG MS 39180-9196 UNITED STATES" at bounding box center [615, 218] width 300 height 43
click at [529, 222] on textarea "770 Kemp Bottom Rd VICKSBURG MS 39180-9196 UNITED STATES" at bounding box center [615, 218] width 300 height 43
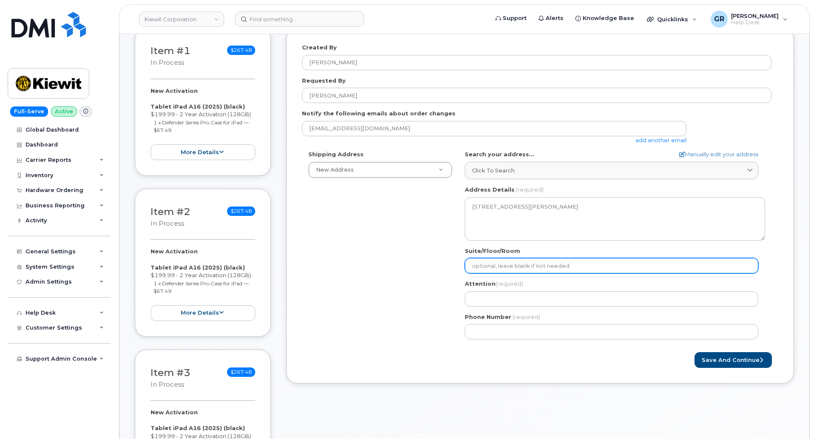
click at [557, 270] on input "Suite/Floor/Room" at bounding box center [611, 265] width 293 height 15
click at [491, 265] on input "Suite/Floor/Room" at bounding box center [611, 265] width 293 height 15
click at [501, 265] on input "Suite/Floor/Room" at bounding box center [611, 265] width 293 height 15
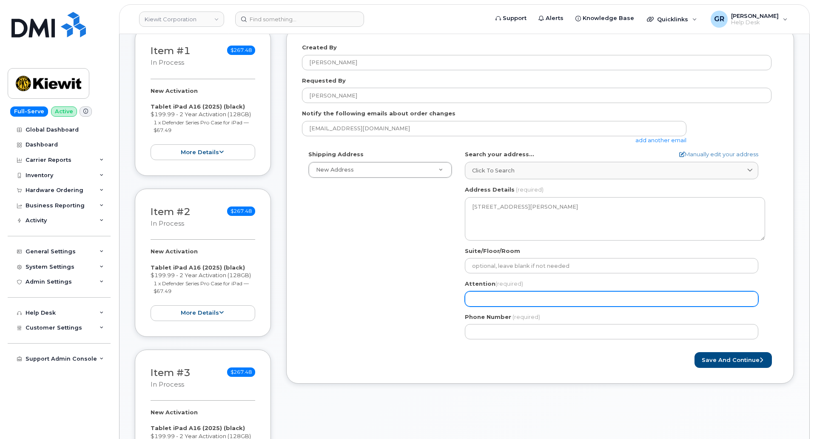
click at [486, 299] on input "Attention (required)" at bounding box center [611, 298] width 293 height 15
drag, startPoint x: 495, startPoint y: 303, endPoint x: 500, endPoint y: 298, distance: 6.9
click at [495, 303] on input "Attention (required)" at bounding box center [611, 298] width 293 height 15
click at [468, 292] on input "Attention (required)" at bounding box center [611, 298] width 293 height 15
click at [507, 304] on input "Attention (required)" at bounding box center [611, 298] width 293 height 15
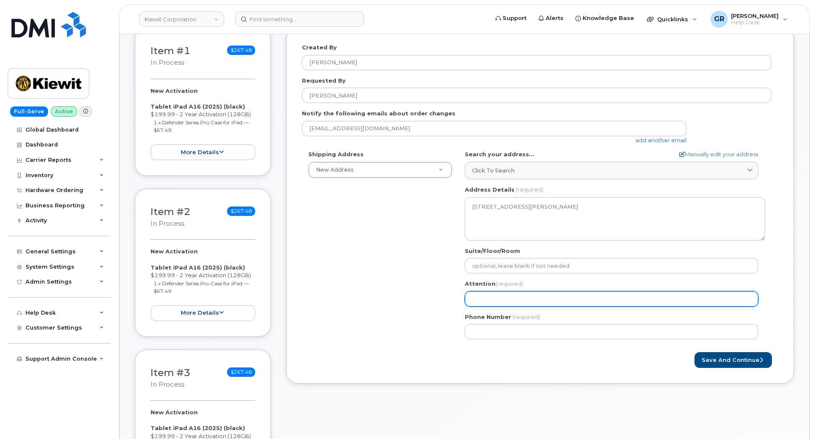
click at [507, 304] on input "Attention (required)" at bounding box center [611, 298] width 293 height 15
click at [492, 299] on input "Attention (required)" at bounding box center [611, 298] width 293 height 15
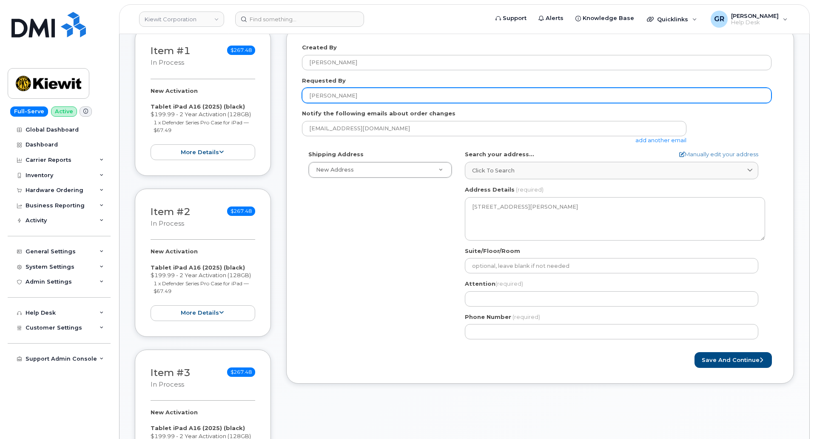
drag, startPoint x: 351, startPoint y: 97, endPoint x: 266, endPoint y: 99, distance: 85.1
click at [266, 98] on div "Item #1 in process $267.48 New Activation Tablet iPad A16 (2025) (black) $199.9…" at bounding box center [464, 422] width 659 height 788
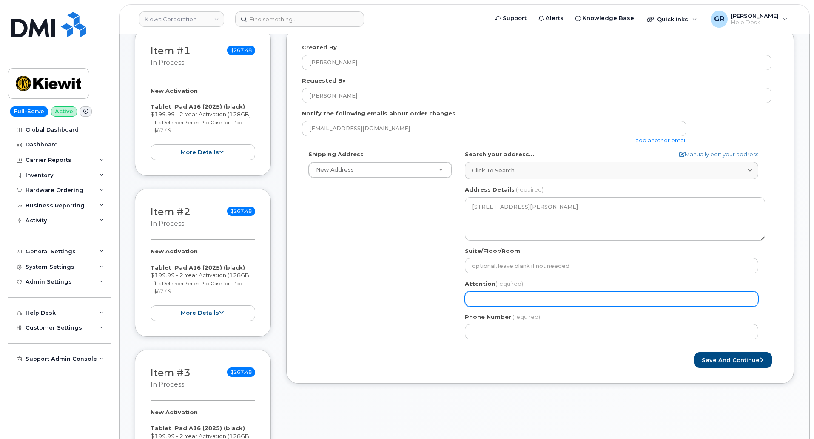
drag, startPoint x: 507, startPoint y: 298, endPoint x: 523, endPoint y: 299, distance: 15.8
click at [507, 298] on input "Attention (required)" at bounding box center [611, 298] width 293 height 15
paste input "[PERSON_NAME]"
select select
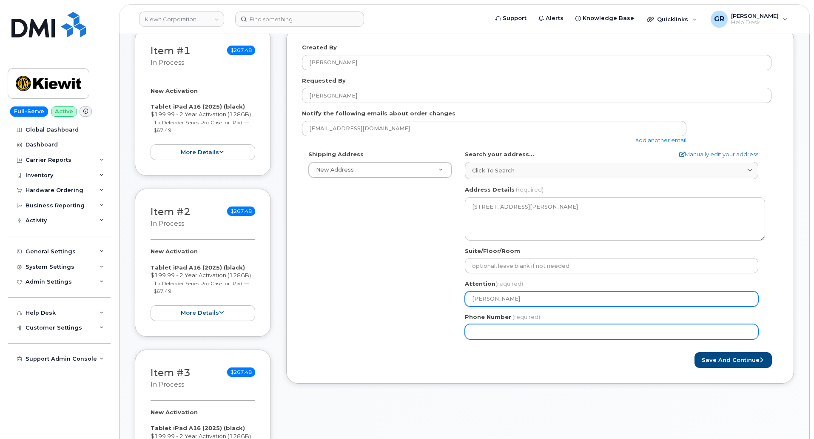
type input "[PERSON_NAME]"
click at [479, 333] on input "Phone Number" at bounding box center [611, 331] width 293 height 15
drag, startPoint x: 503, startPoint y: 333, endPoint x: 633, endPoint y: 289, distance: 137.3
click at [505, 333] on input "Phone Number" at bounding box center [611, 331] width 293 height 15
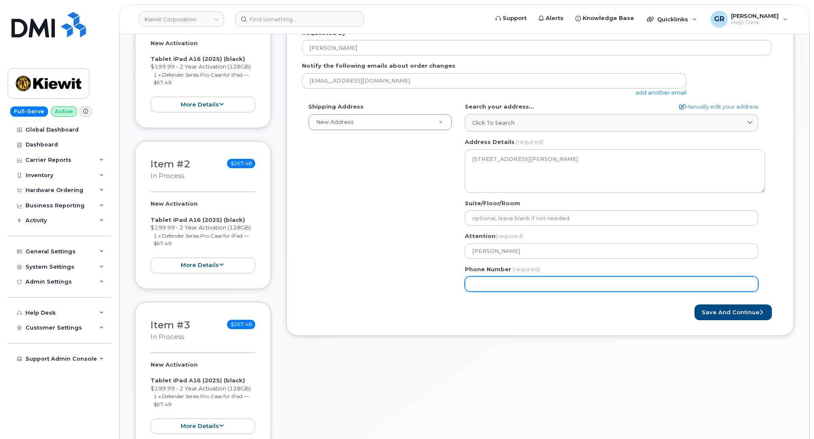
scroll to position [255, 0]
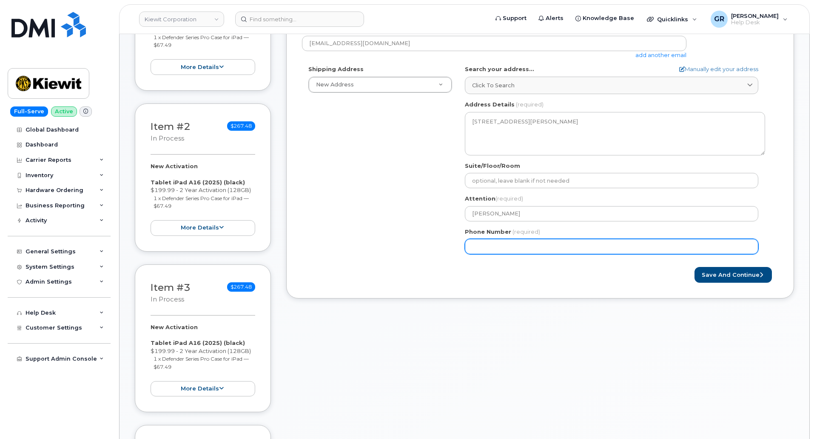
paste input "4025941694"
select select
type input "4025941694"
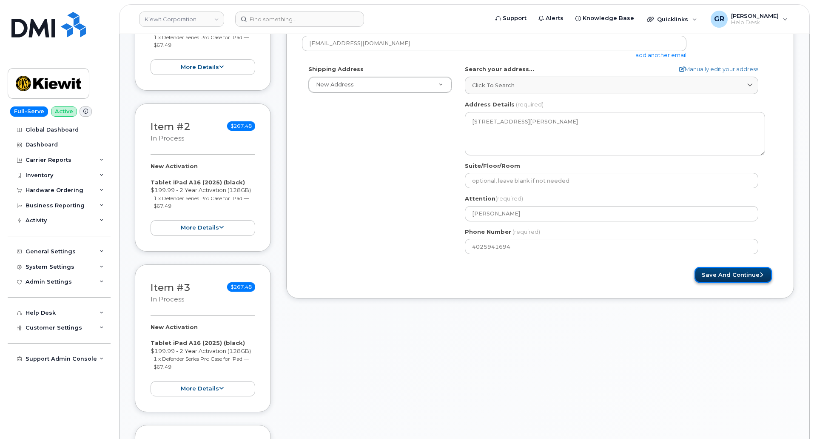
click at [750, 273] on button "Save and Continue" at bounding box center [733, 275] width 77 height 16
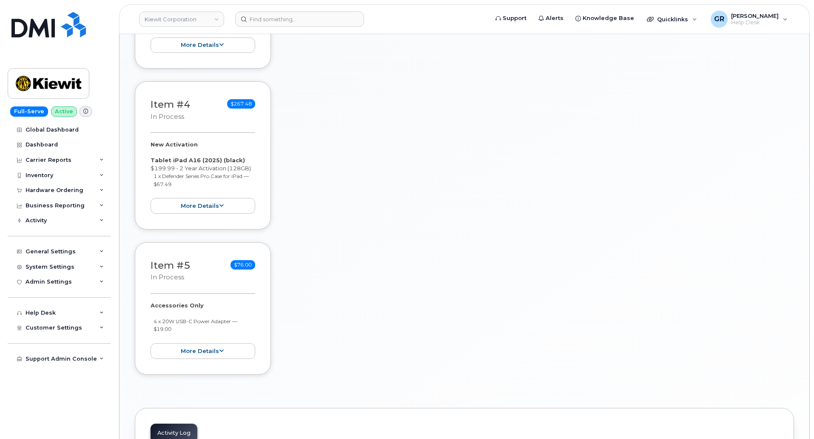
scroll to position [808, 0]
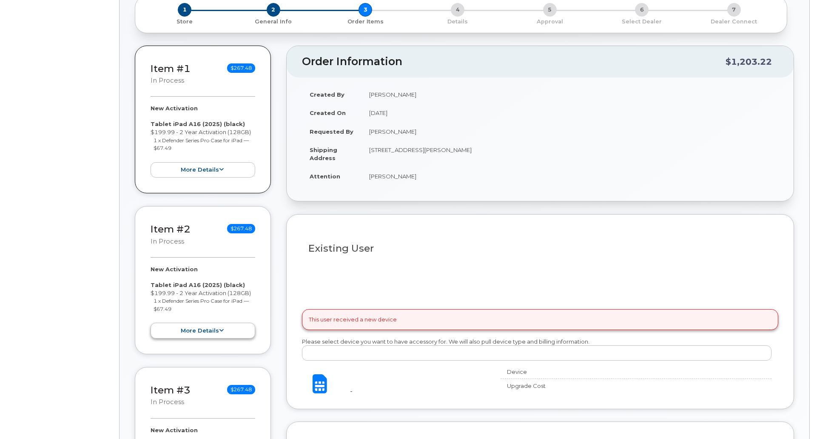
select select
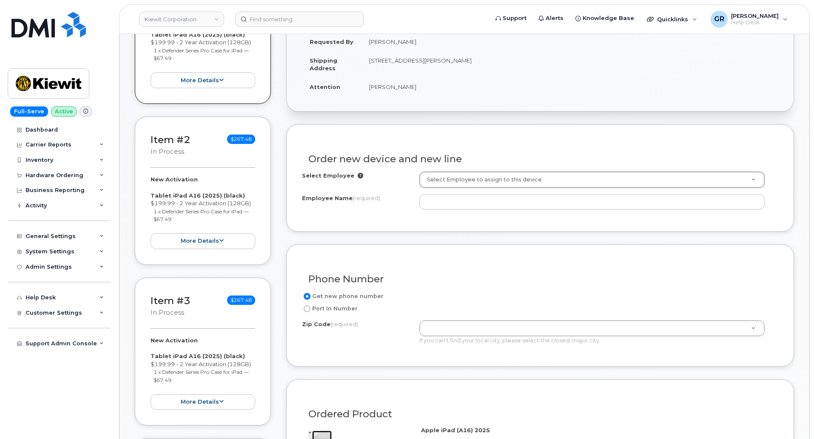
scroll to position [262, 0]
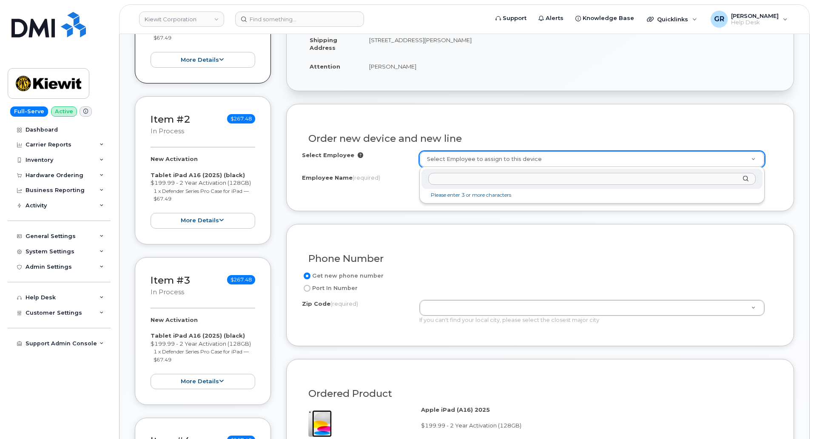
click at [491, 198] on li "Please enter 3 or more characters" at bounding box center [592, 195] width 338 height 9
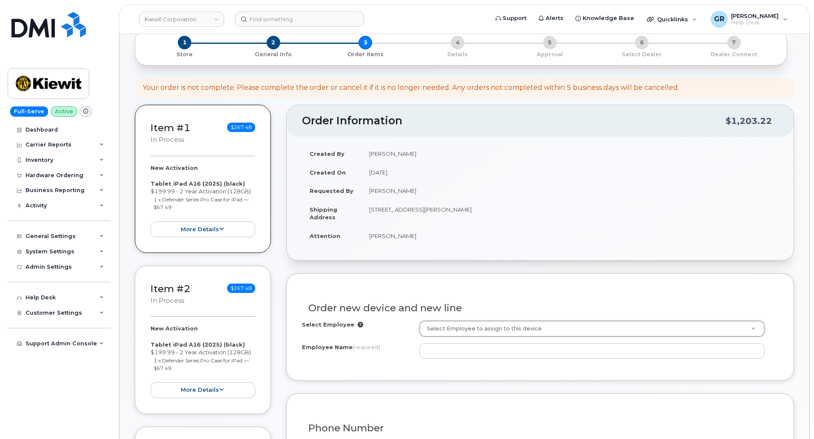
scroll to position [92, 0]
click at [211, 242] on div "Item #1 in process $267.48 New Activation Tablet iPad A16 (2025) (black) $199.9…" at bounding box center [203, 179] width 136 height 148
click at [212, 231] on button "more details" at bounding box center [203, 230] width 105 height 16
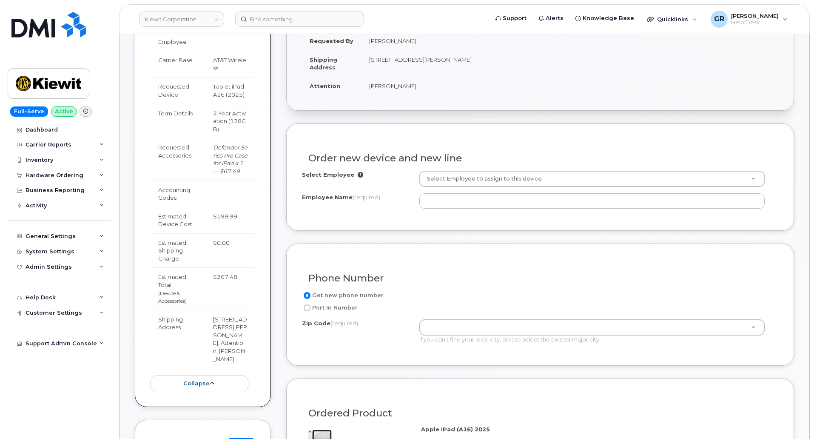
scroll to position [262, 0]
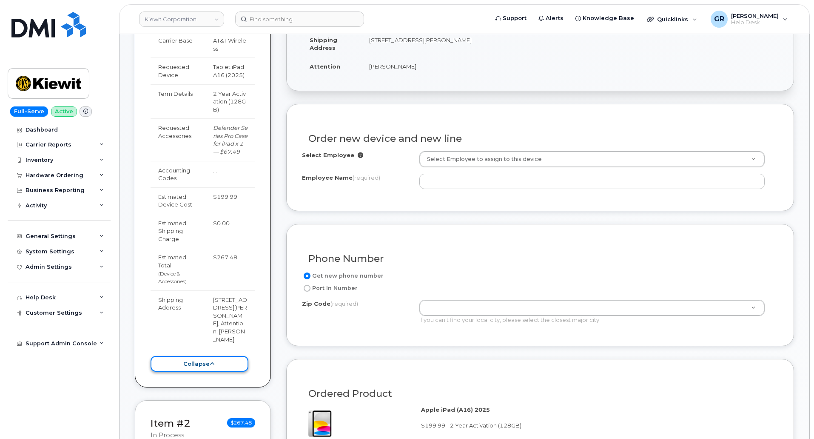
click at [215, 371] on button "collapse" at bounding box center [200, 364] width 98 height 16
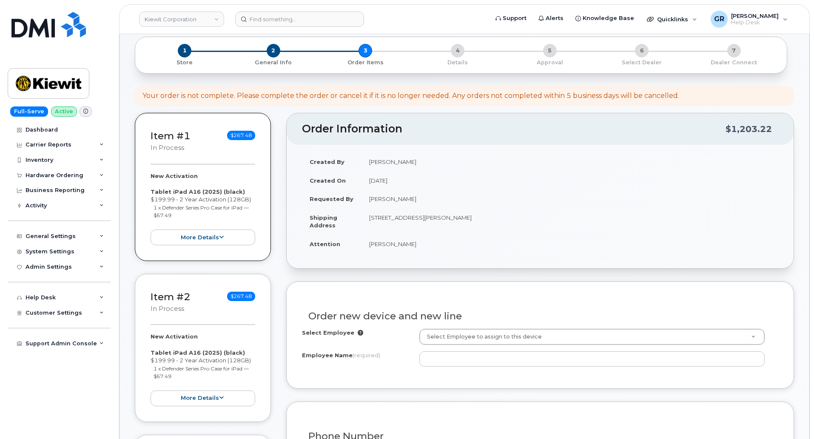
scroll to position [0, 0]
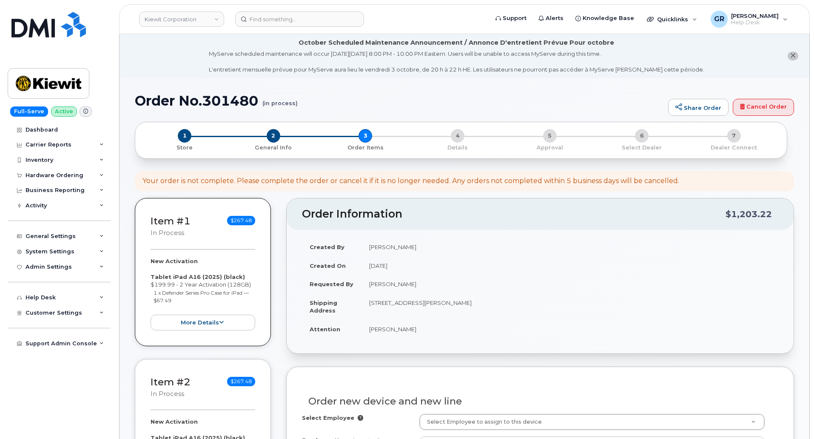
click at [204, 97] on h1 "Order No.301480 (in process)" at bounding box center [399, 100] width 529 height 15
drag, startPoint x: 208, startPoint y: 100, endPoint x: 261, endPoint y: 98, distance: 53.6
click at [261, 98] on h1 "Order No.301480 (in process)" at bounding box center [399, 100] width 529 height 15
click at [260, 101] on h1 "Order No.301480 (in process)" at bounding box center [399, 100] width 529 height 15
drag, startPoint x: 258, startPoint y: 102, endPoint x: 138, endPoint y: 103, distance: 120.4
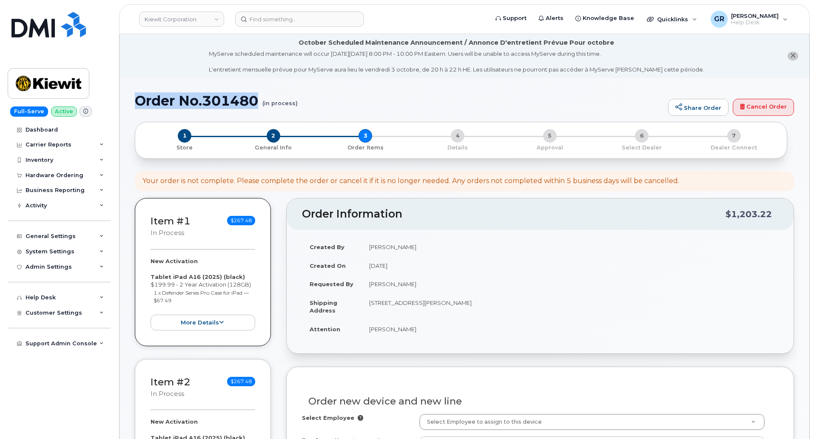
click at [138, 103] on h1 "Order No.301480 (in process)" at bounding box center [399, 100] width 529 height 15
click at [208, 102] on h1 "Order No.301480 (in process)" at bounding box center [399, 100] width 529 height 15
copy h1 "Order No.301480"
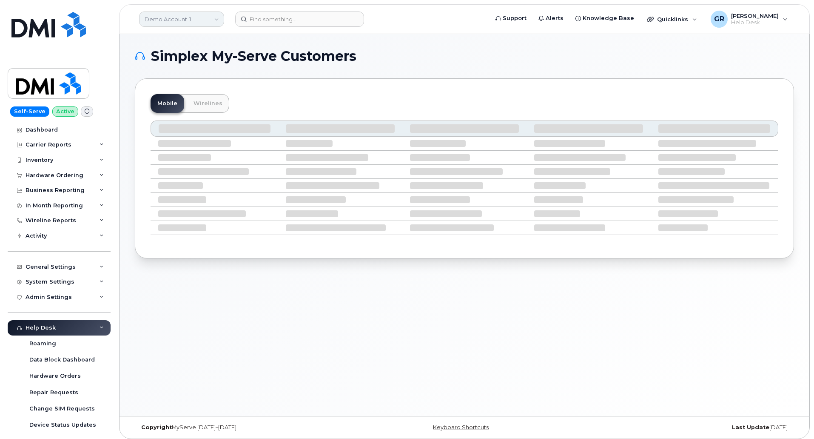
click at [195, 16] on link "Demo Account 1" at bounding box center [181, 18] width 85 height 15
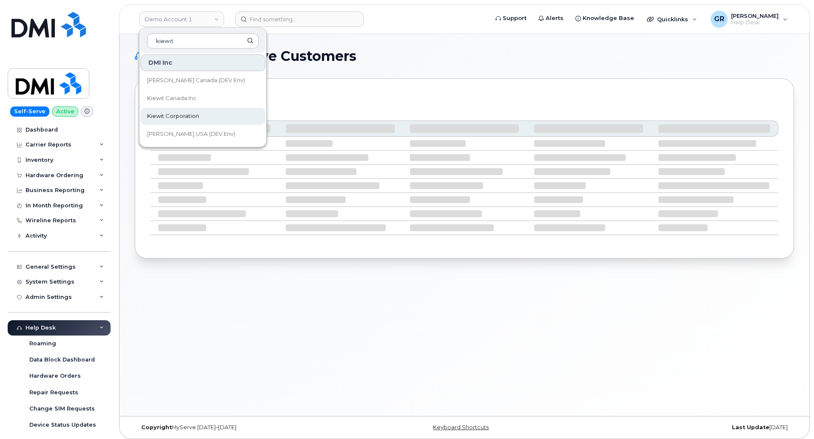
type input "kiewit"
click at [208, 110] on link "Kiewit Corporation" at bounding box center [202, 116] width 125 height 17
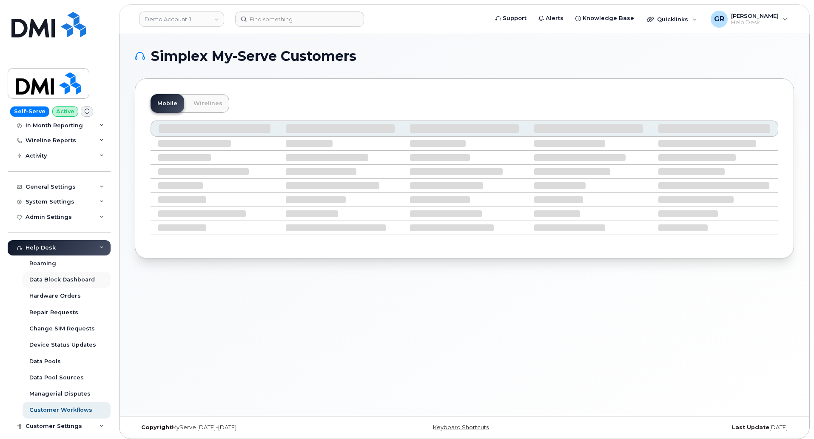
scroll to position [105, 0]
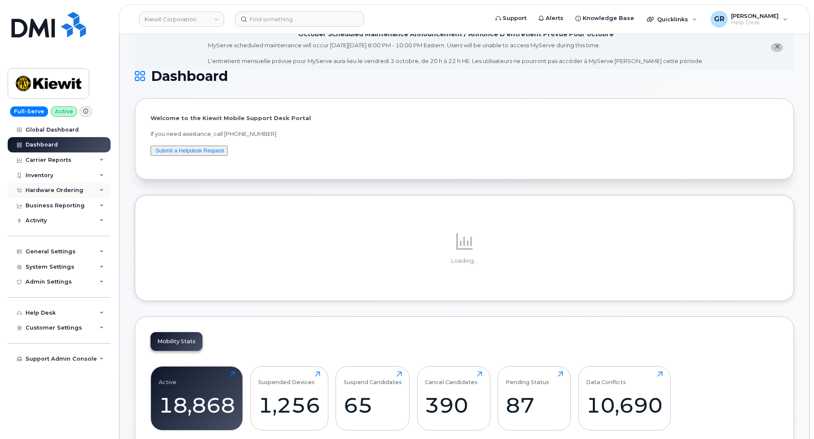
scroll to position [43, 0]
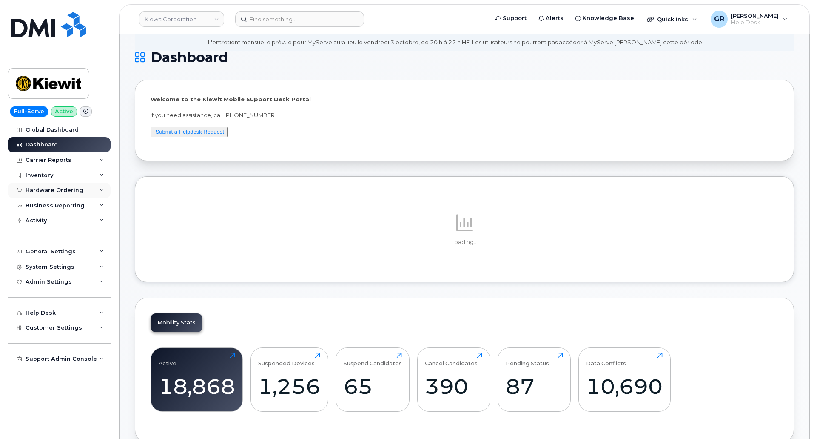
click at [83, 189] on div "Hardware Ordering" at bounding box center [59, 189] width 103 height 15
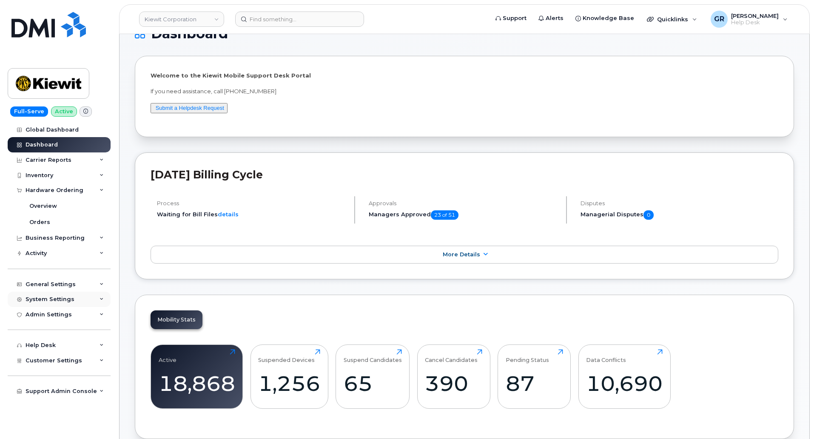
scroll to position [85, 0]
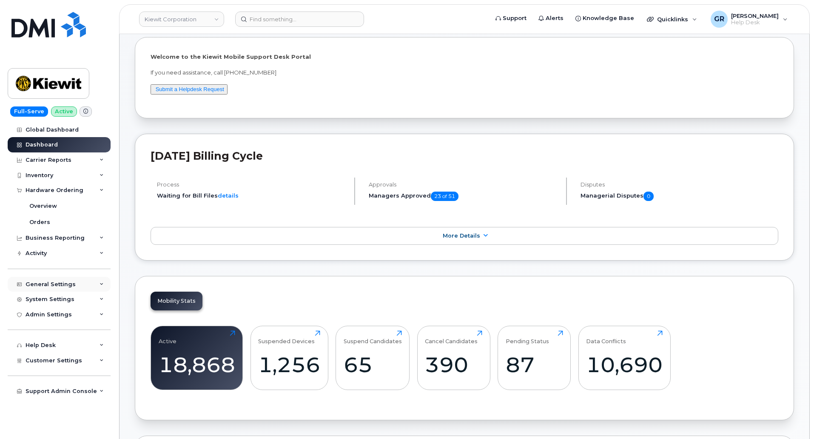
click at [73, 282] on div "General Settings" at bounding box center [59, 283] width 103 height 15
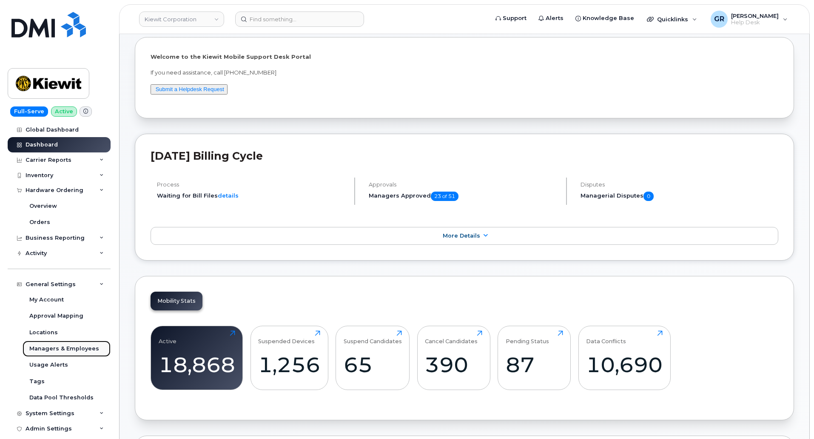
click at [64, 350] on div "Managers & Employees" at bounding box center [64, 349] width 70 height 8
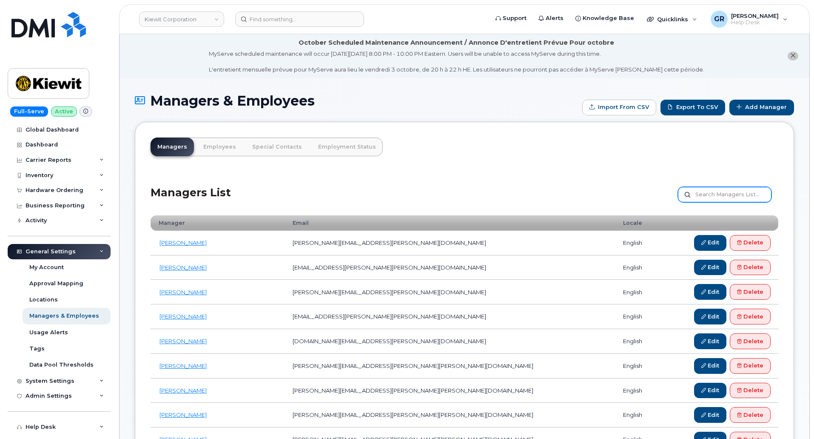
click at [711, 196] on input "text" at bounding box center [725, 194] width 94 height 15
type input "[PERSON_NAME]"
click at [222, 145] on link "Employees" at bounding box center [220, 146] width 46 height 19
click at [721, 189] on input "[PERSON_NAME]" at bounding box center [725, 194] width 94 height 15
drag, startPoint x: 635, startPoint y: 202, endPoint x: 608, endPoint y: 202, distance: 27.2
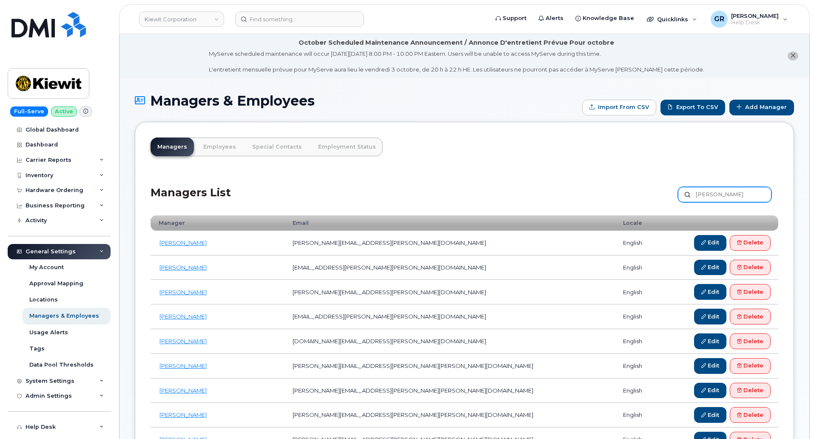
click at [621, 202] on div "Managers List John Johnson Customize Filter Refresh Export" at bounding box center [465, 191] width 628 height 40
click at [203, 148] on link "Employees" at bounding box center [220, 146] width 46 height 19
click at [707, 191] on input "text" at bounding box center [725, 194] width 94 height 15
paste input "[PERSON_NAME]"
type input "[PERSON_NAME]"
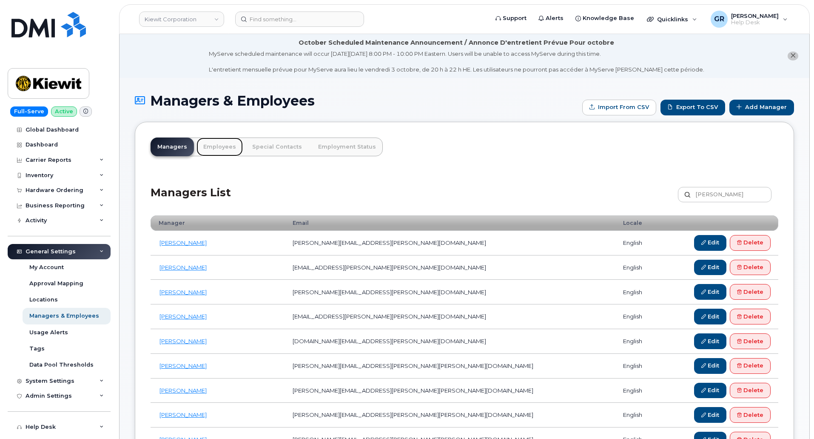
click at [206, 148] on link "Employees" at bounding box center [220, 146] width 46 height 19
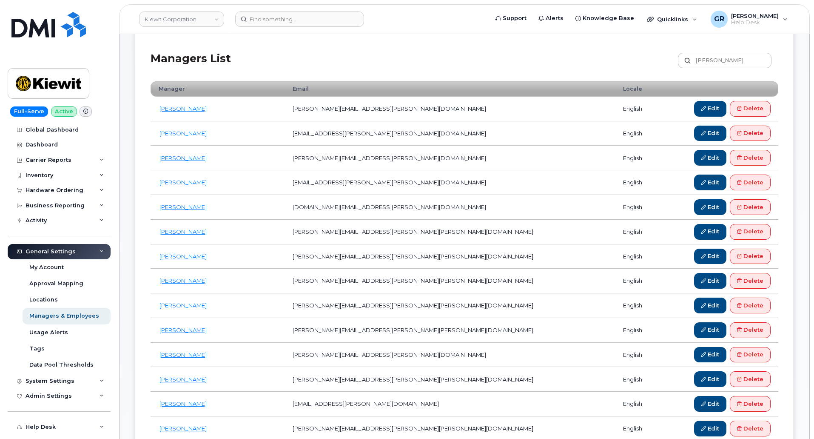
scroll to position [43, 0]
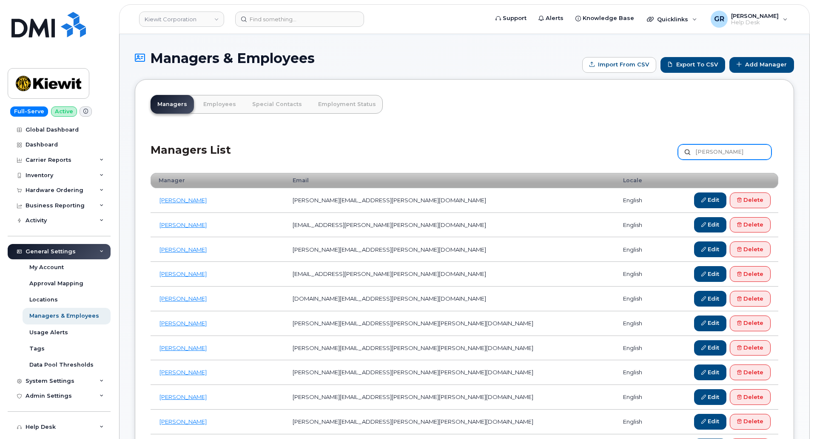
drag, startPoint x: 719, startPoint y: 148, endPoint x: 727, endPoint y: 140, distance: 11.4
click at [719, 148] on input "[PERSON_NAME]" at bounding box center [725, 151] width 94 height 15
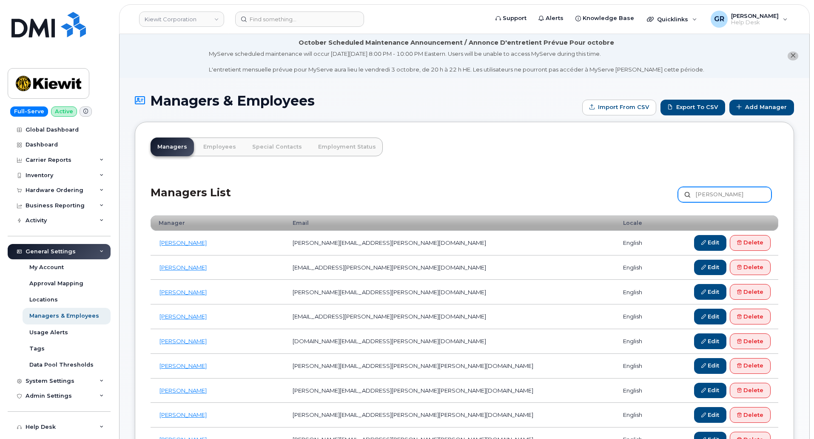
click at [733, 194] on input "John Johnson" at bounding box center [725, 194] width 94 height 15
click at [755, 196] on input "John Johnson" at bounding box center [725, 194] width 94 height 15
click at [54, 282] on div "Approval Mapping" at bounding box center [56, 283] width 54 height 8
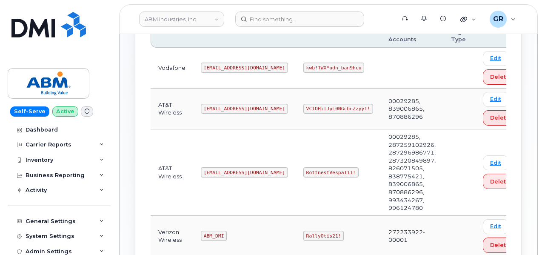
scroll to position [170, 0]
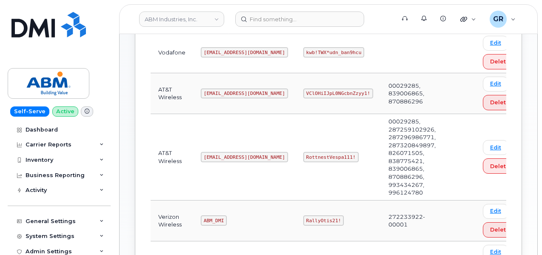
click at [303, 152] on code "RottnestVespa111!" at bounding box center [330, 157] width 55 height 10
copy code "RottnestVespa111!"
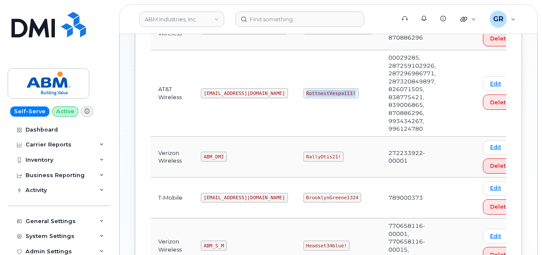
scroll to position [255, 0]
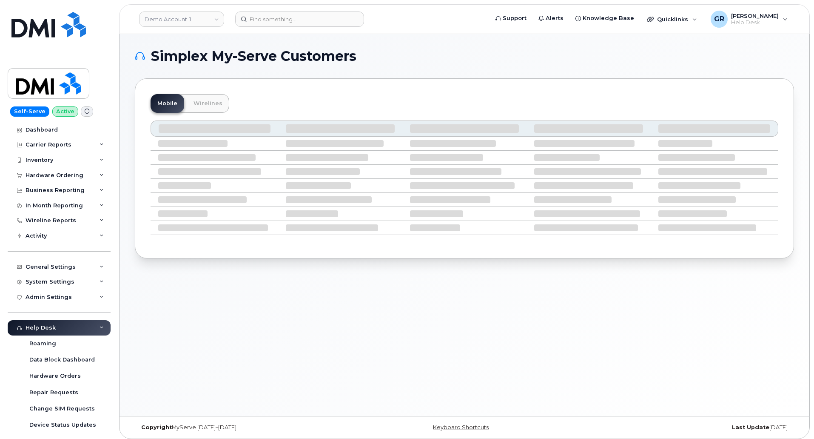
drag, startPoint x: 504, startPoint y: 101, endPoint x: 500, endPoint y: 99, distance: 5.0
click at [504, 101] on div "Mobile Wirelines" at bounding box center [465, 103] width 628 height 19
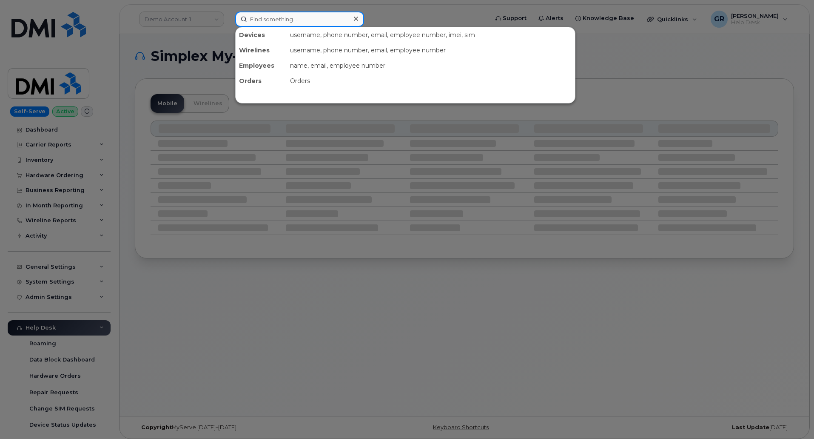
click at [272, 15] on input at bounding box center [299, 18] width 129 height 15
paste input "7242081630"
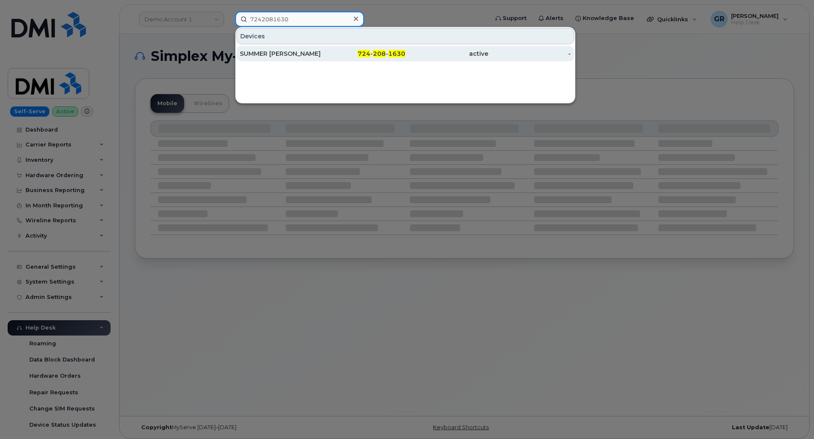
type input "7242081630"
click at [359, 53] on div "724 - 208 - 1630" at bounding box center [364, 53] width 83 height 9
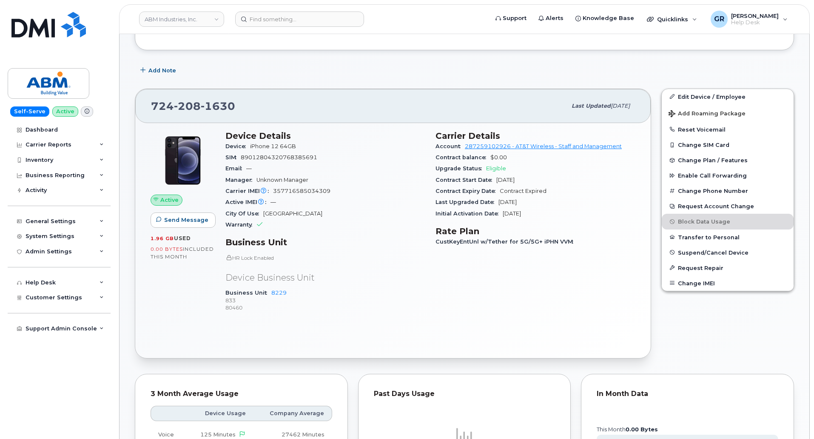
scroll to position [170, 0]
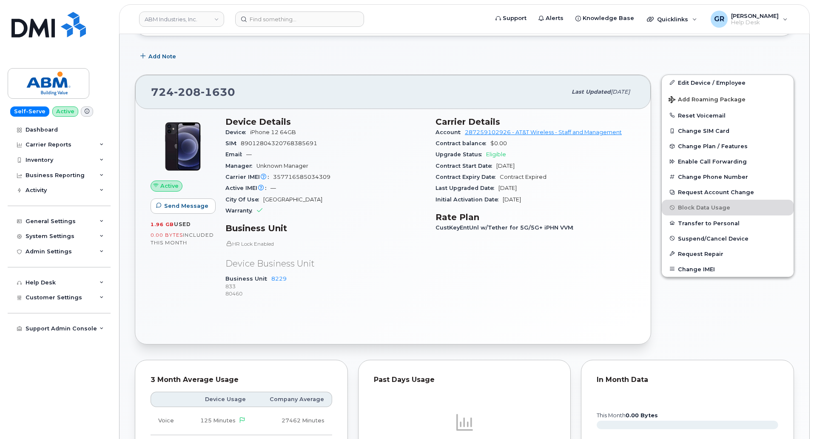
click at [369, 287] on p "833" at bounding box center [325, 285] width 200 height 7
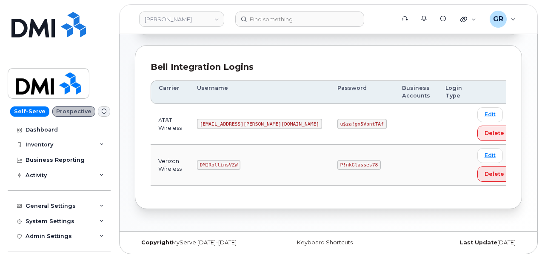
scroll to position [100, 0]
click at [337, 122] on code "u$za!gx5VbntTAf" at bounding box center [361, 123] width 49 height 10
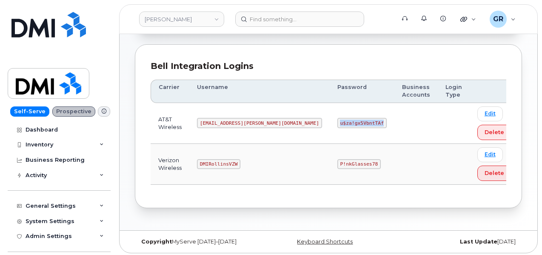
click at [337, 122] on code "u$za!gx5VbntTAf" at bounding box center [361, 123] width 49 height 10
copy code "u$za!gx5VbntTAf"
